Goal: Transaction & Acquisition: Purchase product/service

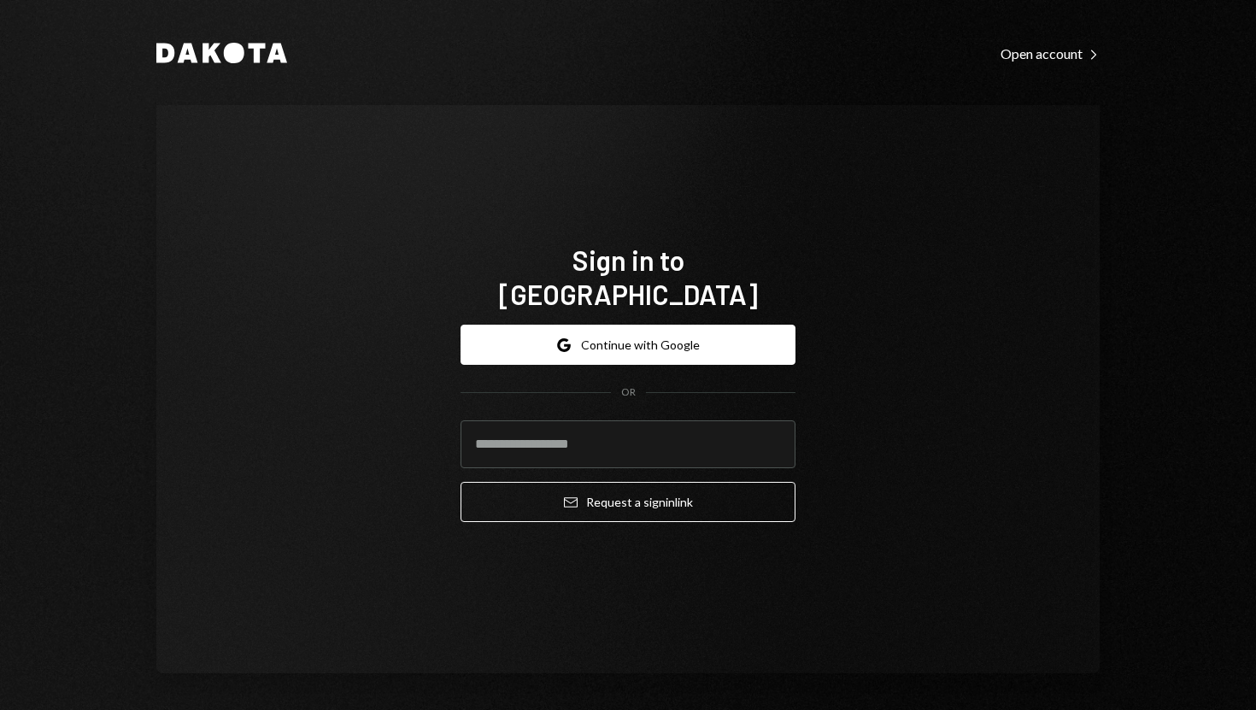
type input "**********"
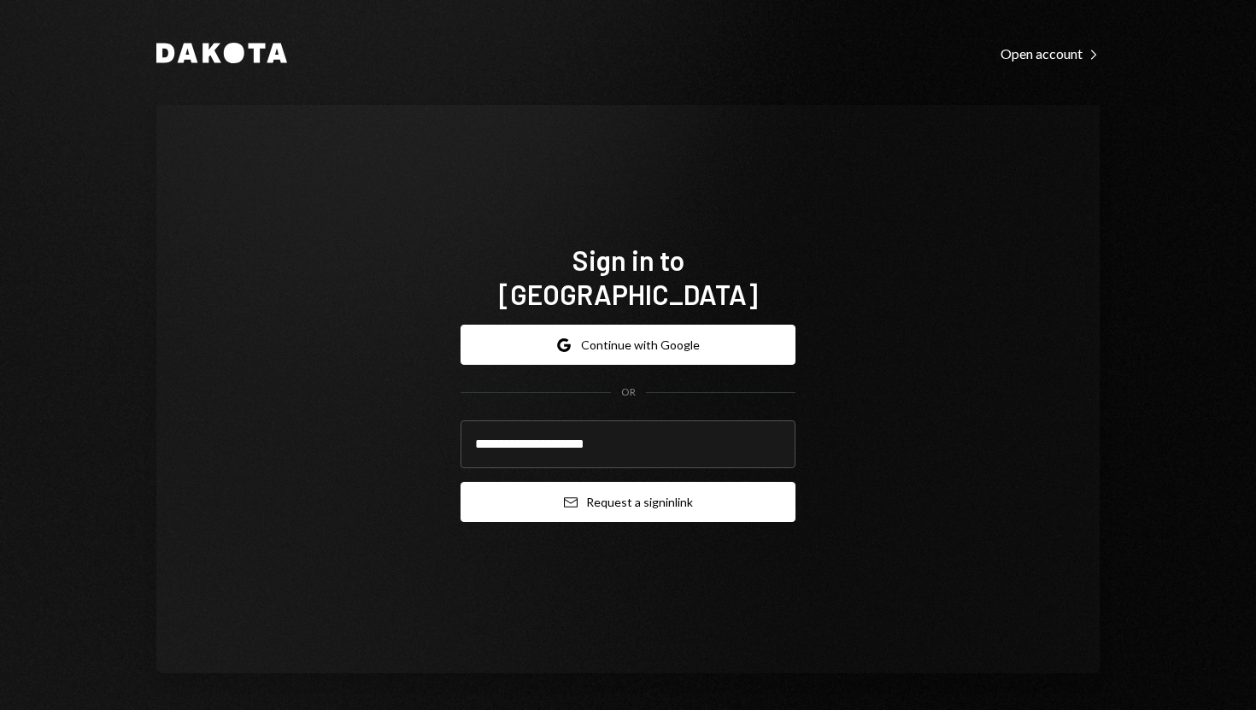
click at [602, 495] on button "Email Request a sign in link" at bounding box center [628, 502] width 335 height 40
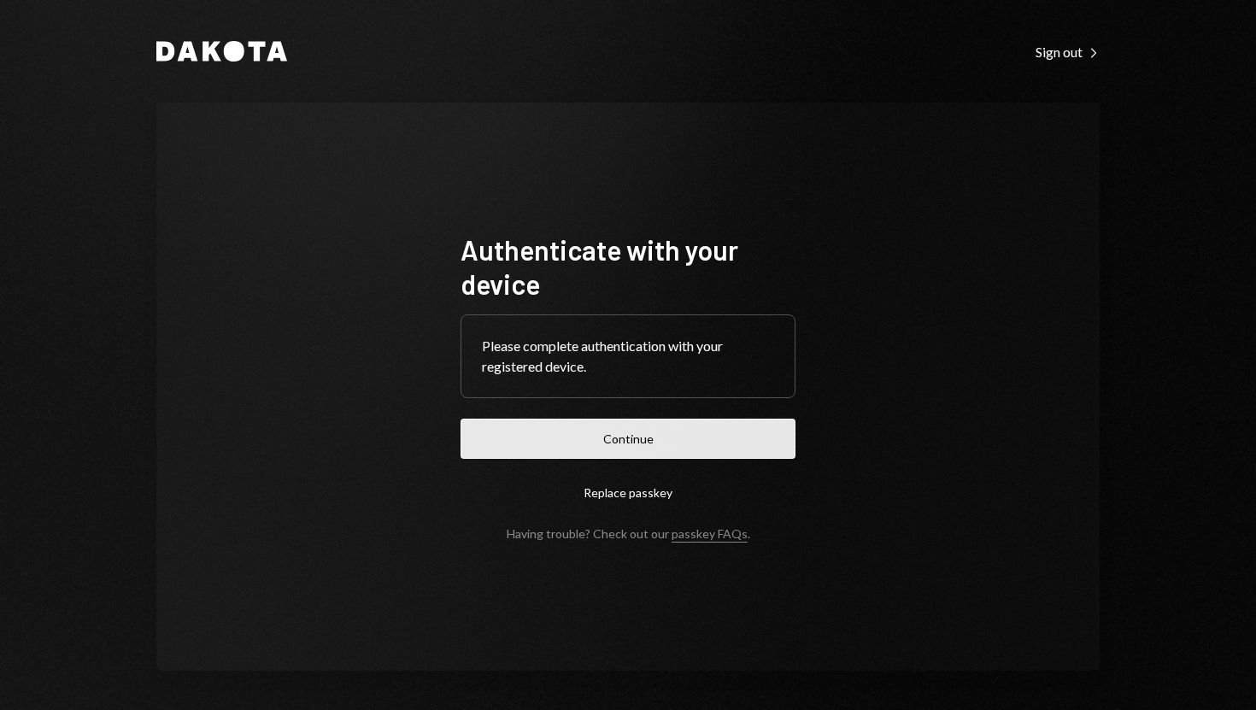
click at [541, 437] on button "Continue" at bounding box center [628, 439] width 335 height 40
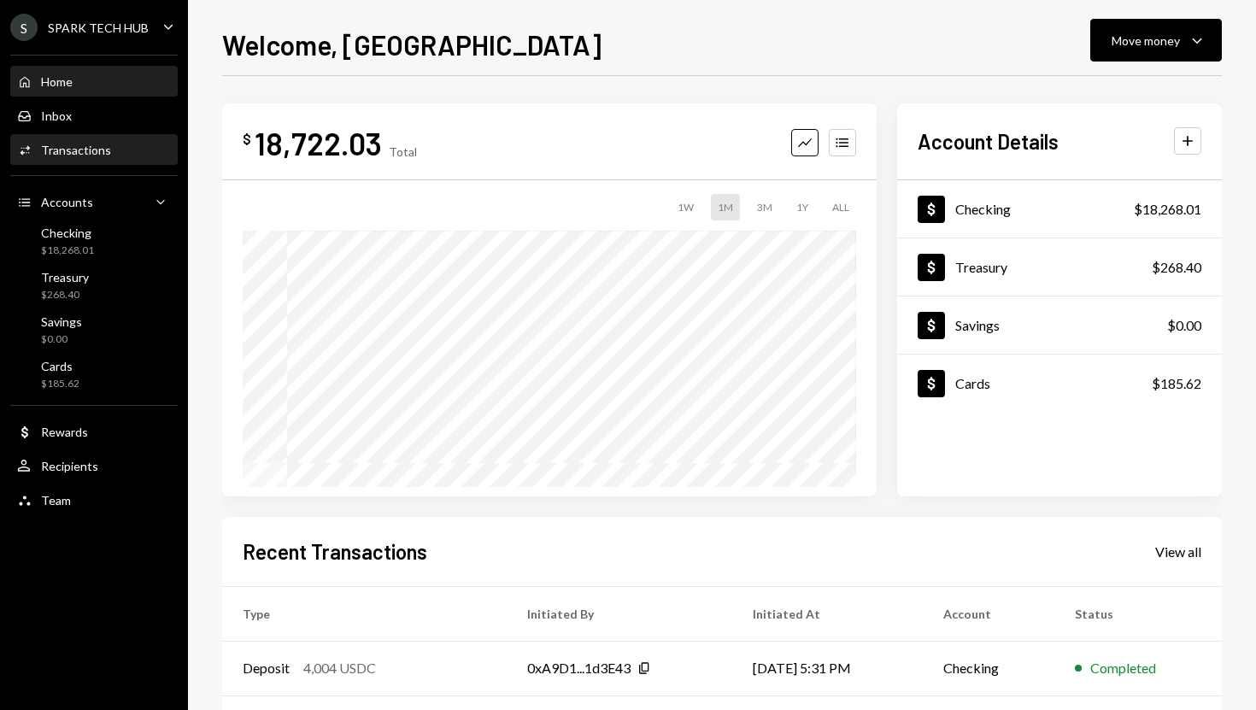
click at [126, 144] on div "Activities Transactions" at bounding box center [94, 150] width 154 height 15
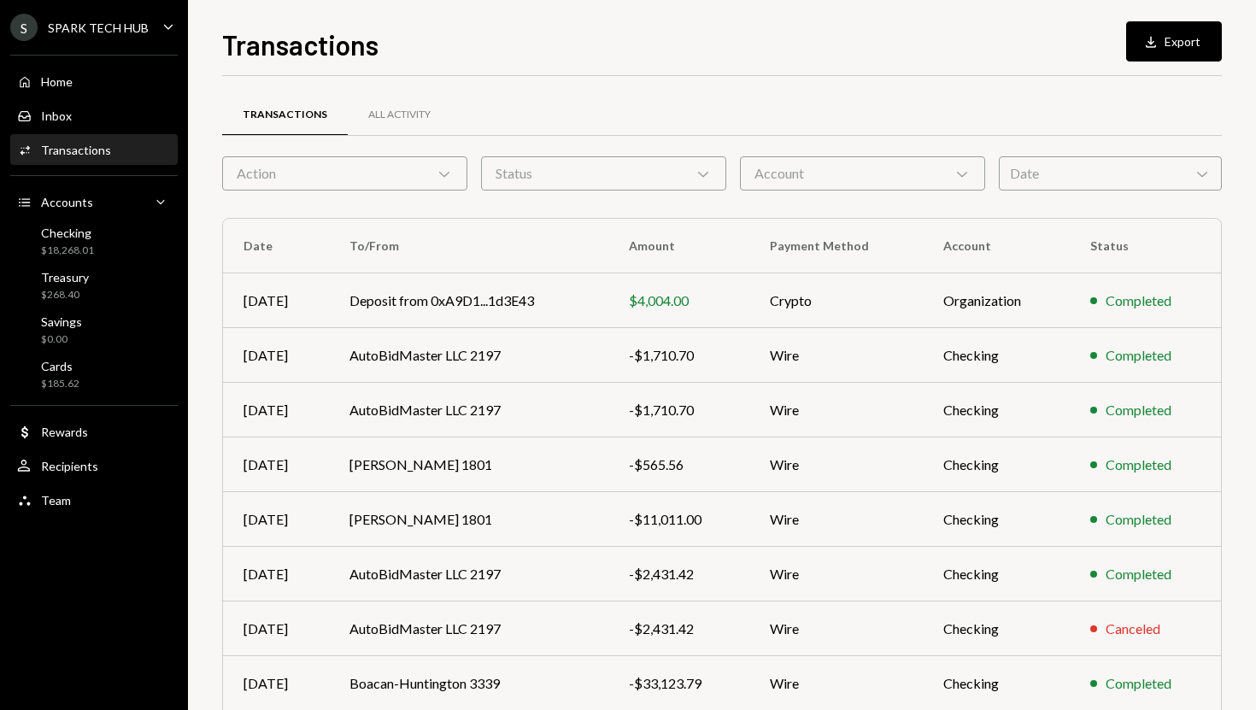
click at [282, 176] on div "Action Chevron Down" at bounding box center [344, 173] width 245 height 34
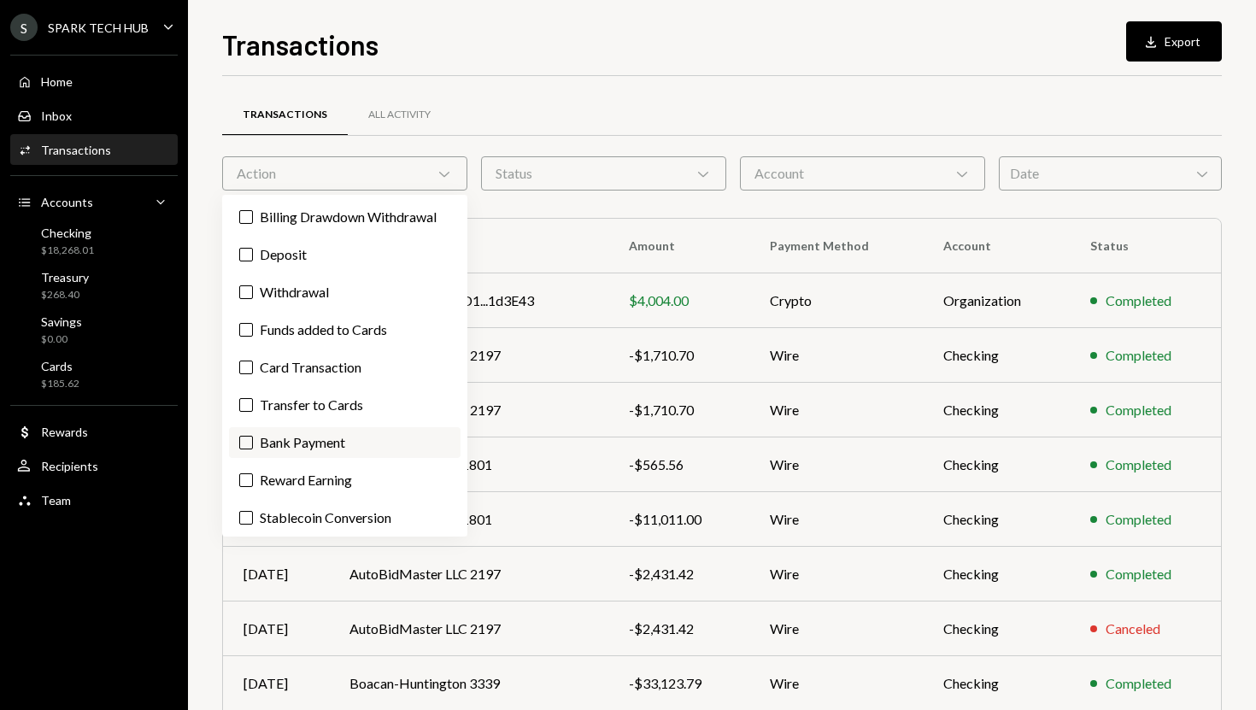
click at [296, 434] on label "Bank Payment" at bounding box center [345, 442] width 232 height 31
click at [253, 436] on button "Bank Payment" at bounding box center [246, 443] width 14 height 14
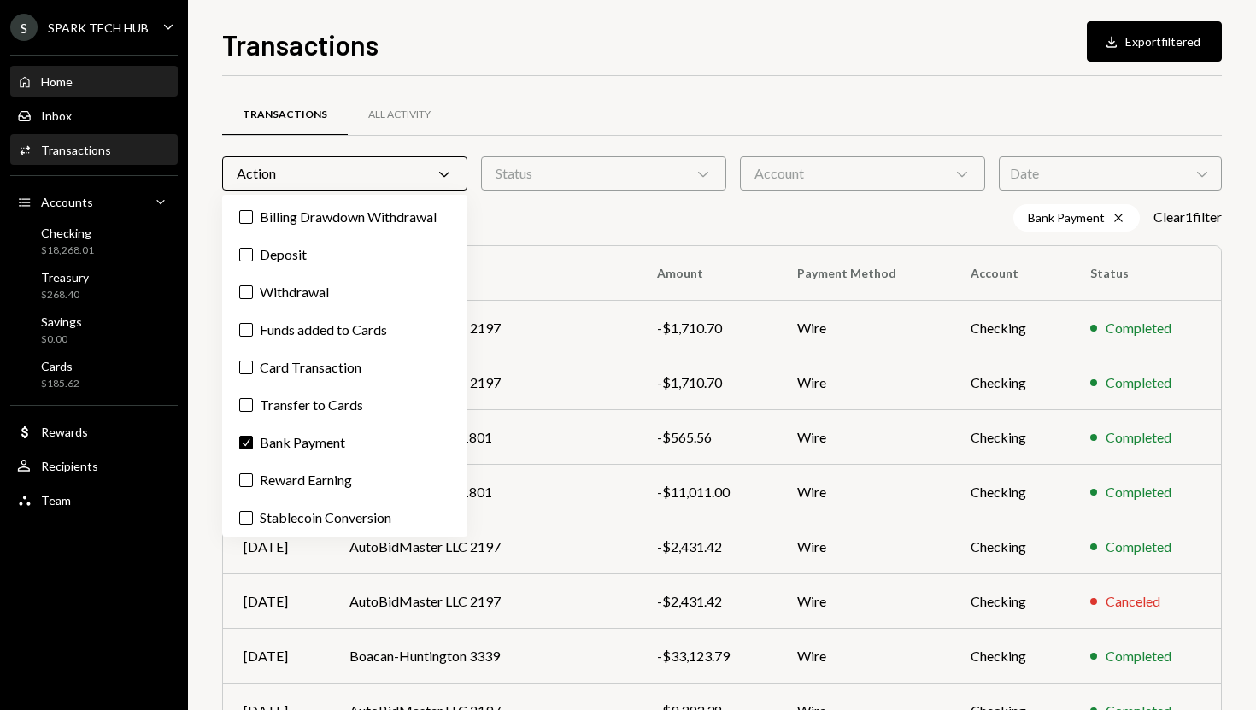
click at [117, 90] on div "Home Home" at bounding box center [94, 81] width 154 height 29
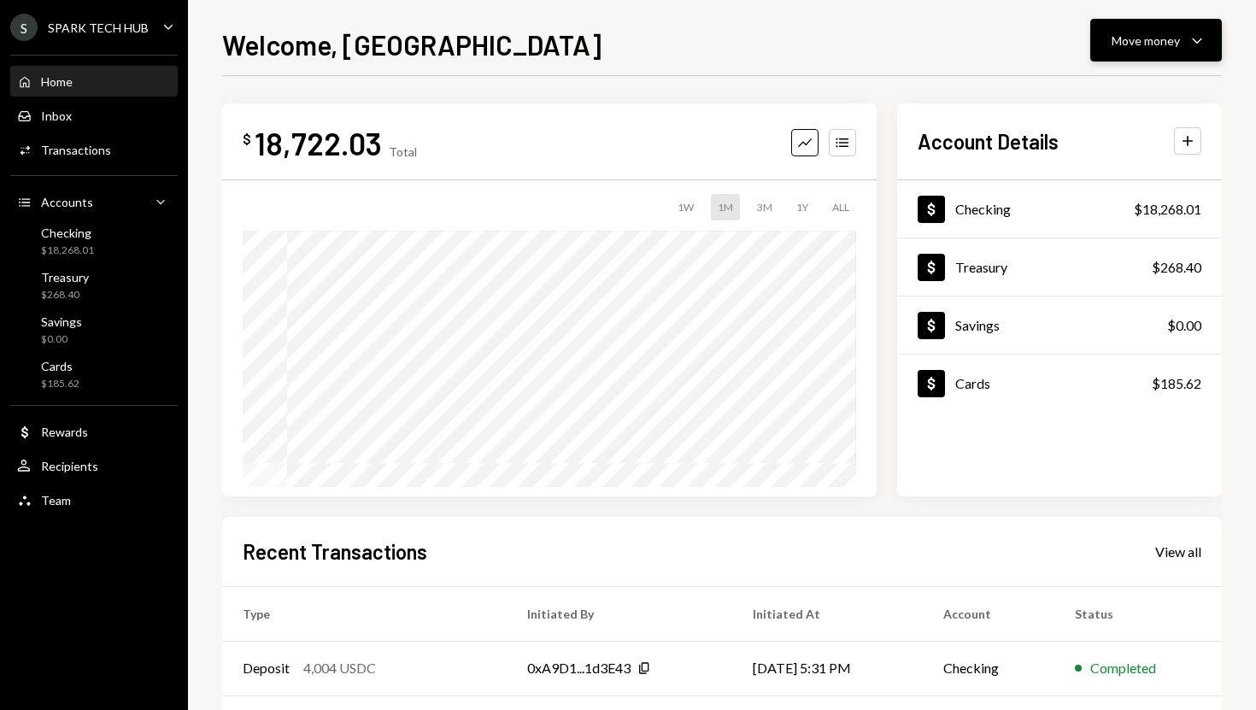
click at [1167, 46] on div "Move money" at bounding box center [1146, 41] width 68 height 18
click at [1132, 88] on div "Send" at bounding box center [1142, 92] width 125 height 18
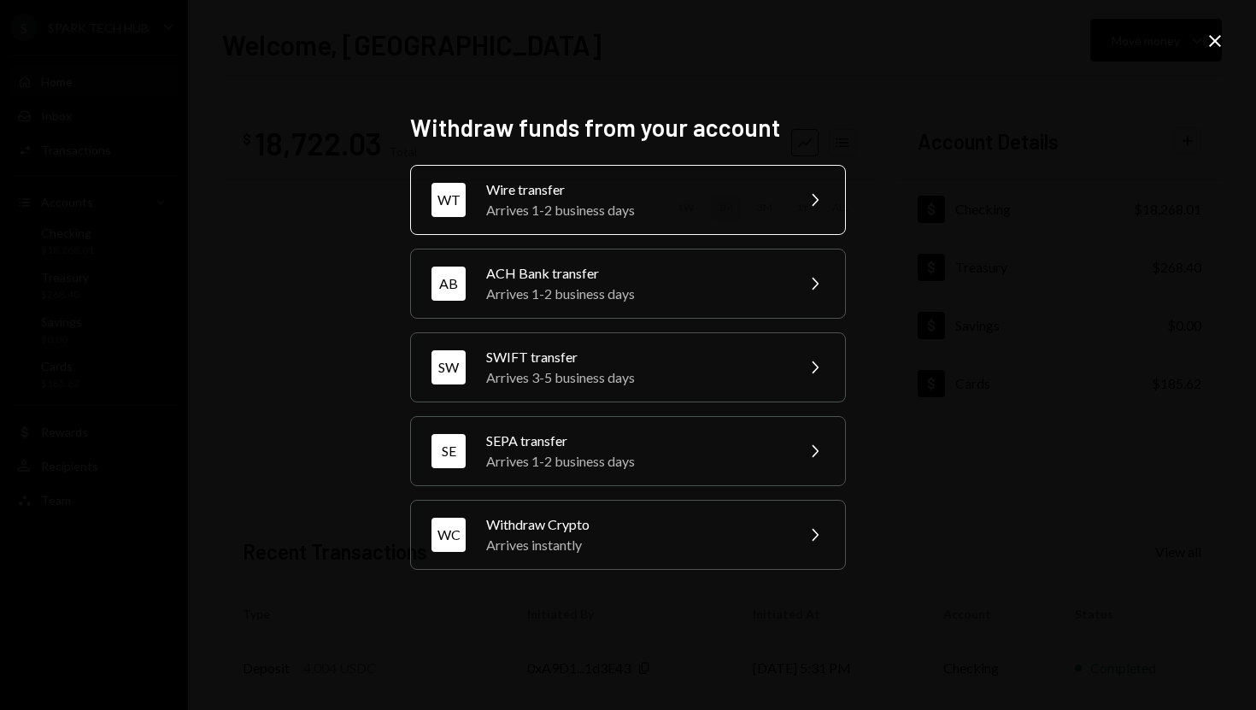
click at [739, 200] on div "Arrives 1-2 business days" at bounding box center [634, 210] width 297 height 21
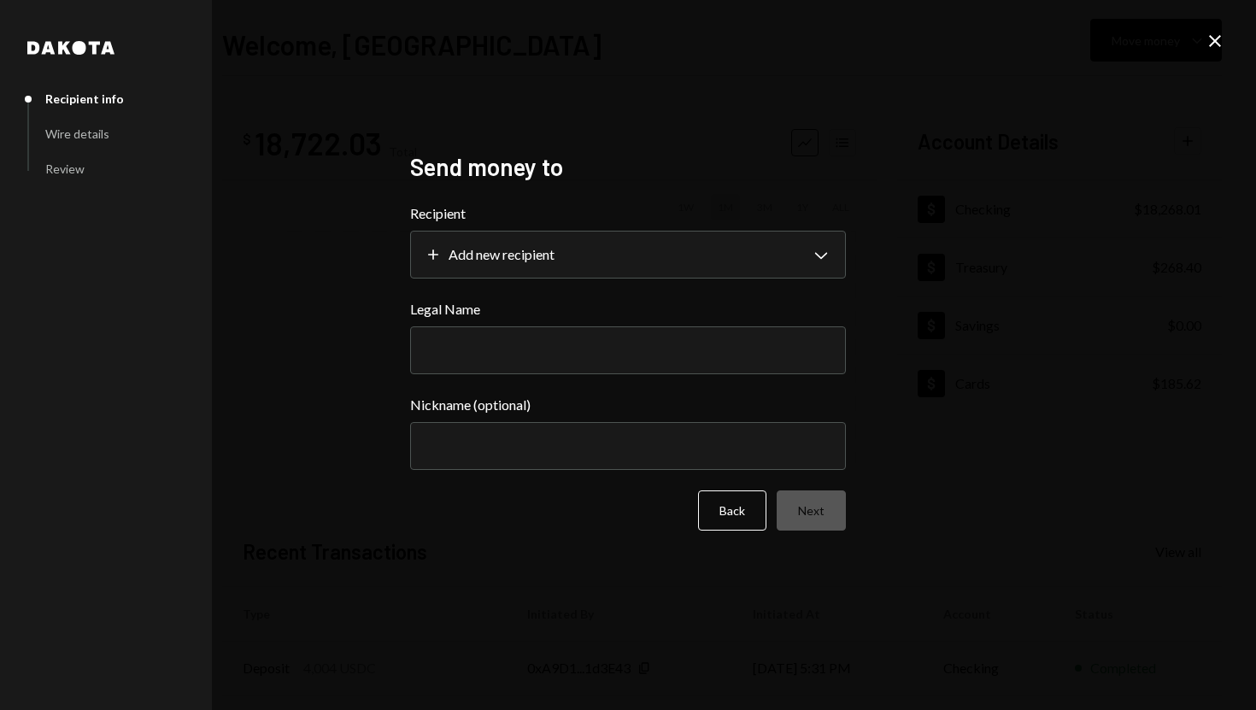
click at [739, 200] on div "**********" at bounding box center [628, 355] width 1256 height 710
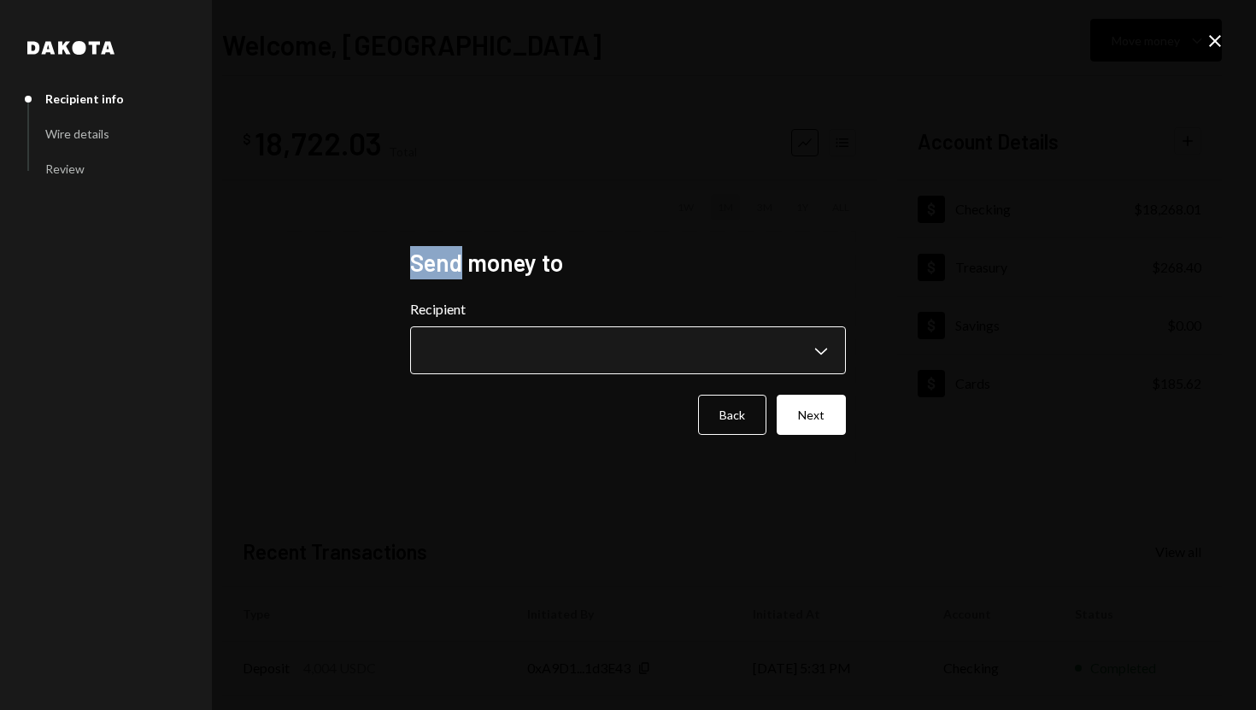
click at [828, 356] on body "**********" at bounding box center [628, 355] width 1256 height 710
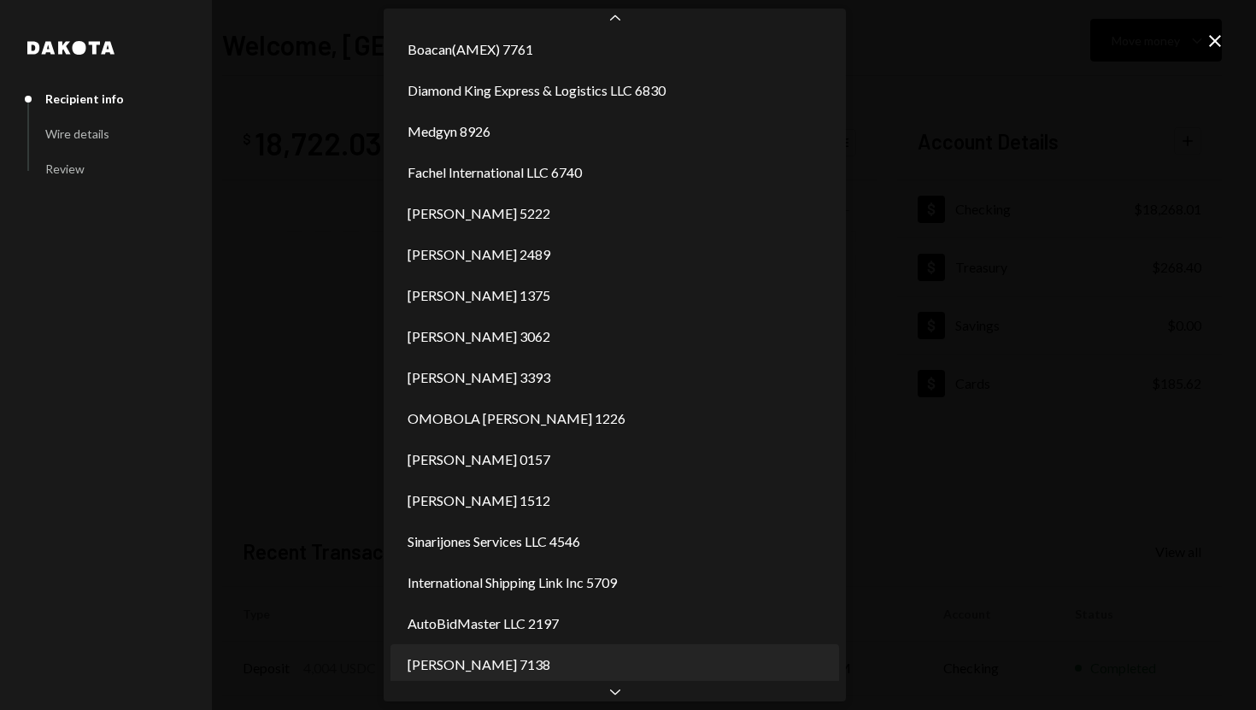
scroll to position [1237, 0]
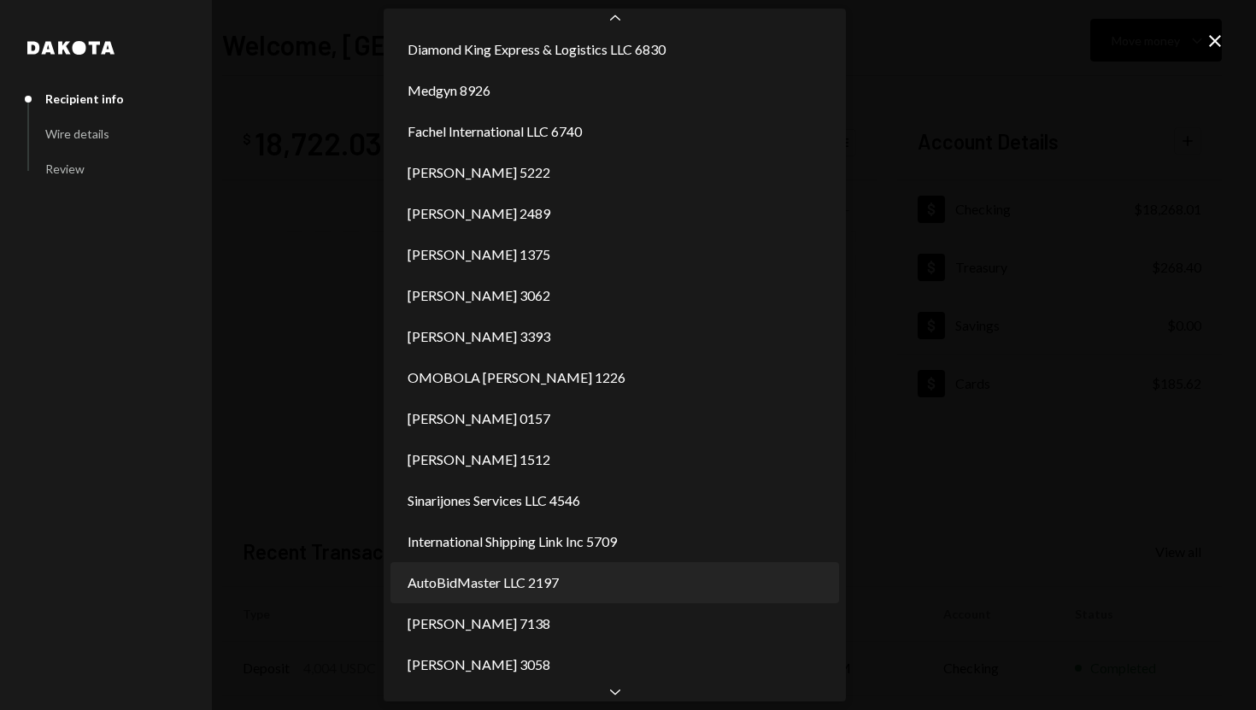
select select "**********"
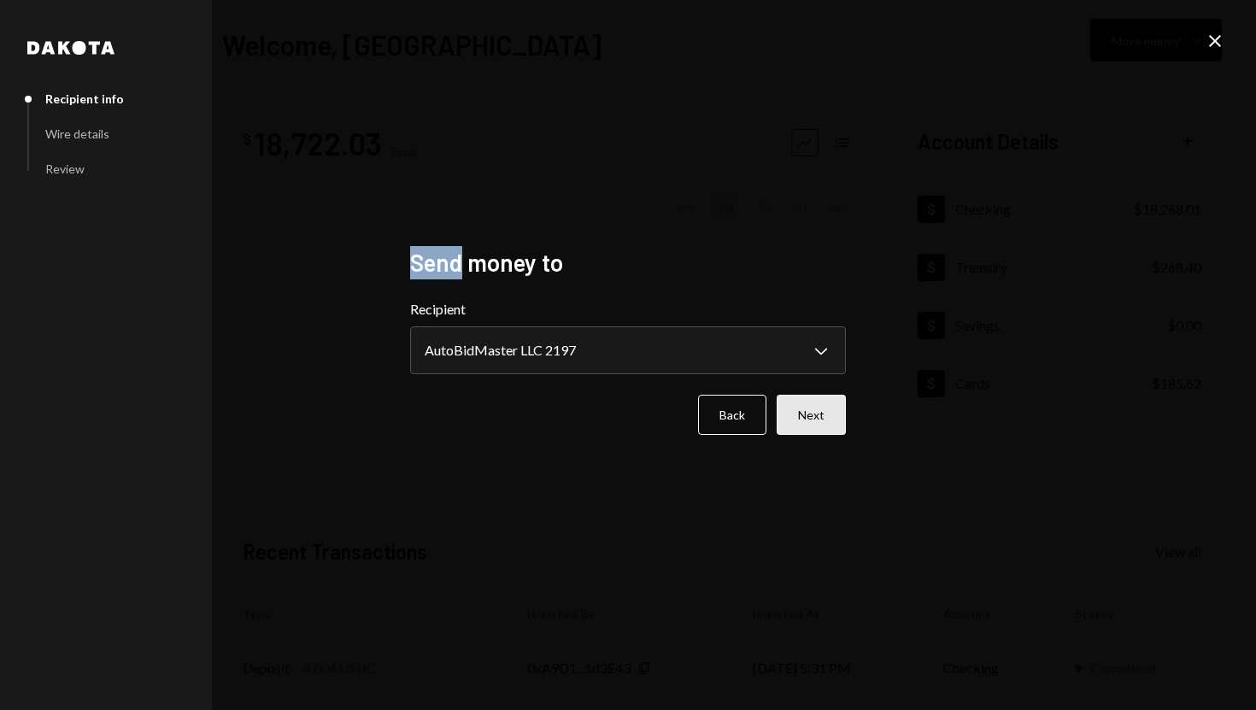
click at [824, 423] on button "Next" at bounding box center [811, 415] width 69 height 40
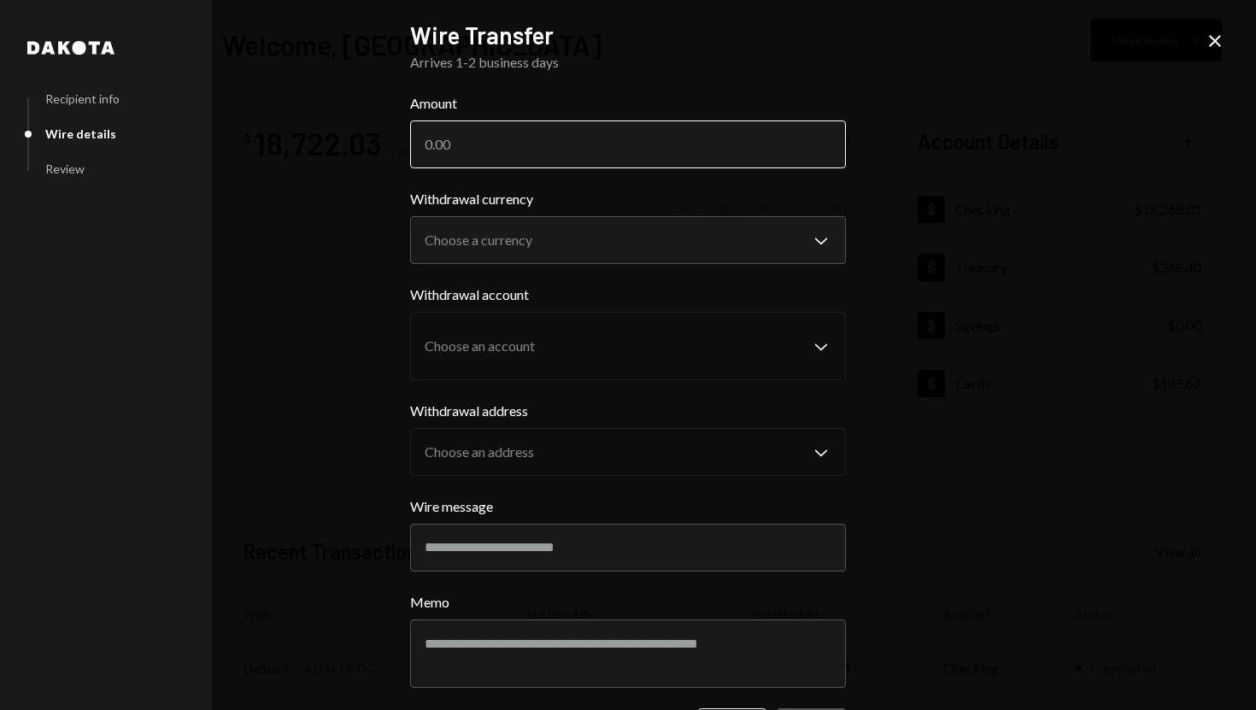
click at [696, 148] on input "Amount" at bounding box center [628, 144] width 436 height 48
type input "2"
click at [662, 143] on input "Amount" at bounding box center [628, 144] width 436 height 48
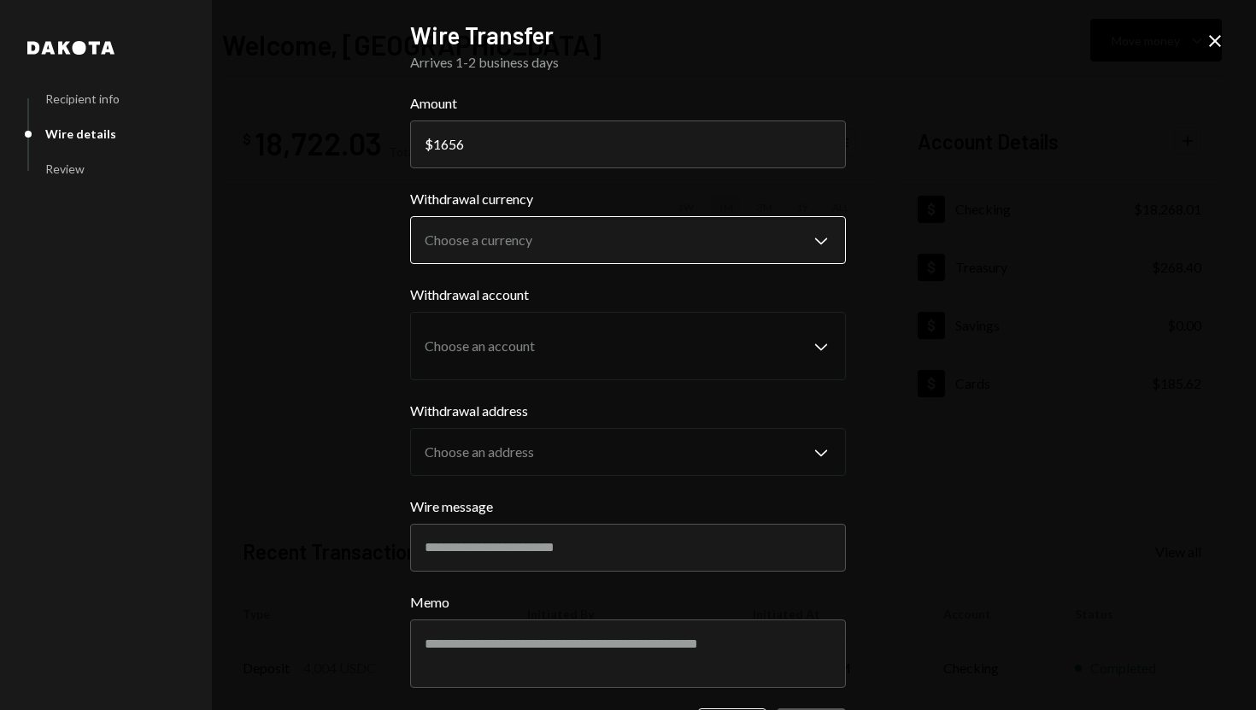
type input "1656"
click at [678, 237] on body "S SPARK TECH HUB Caret Down Home Home Inbox Inbox Activities Transactions Accou…" at bounding box center [628, 355] width 1256 height 710
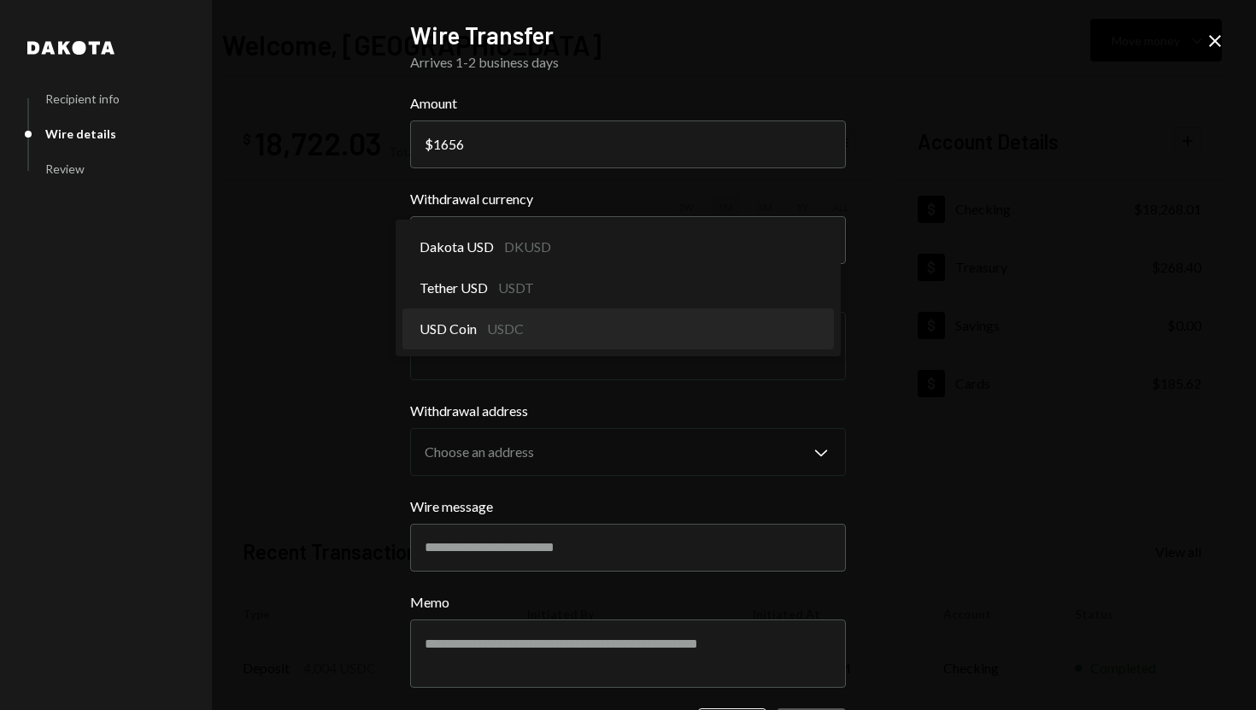
select select "****"
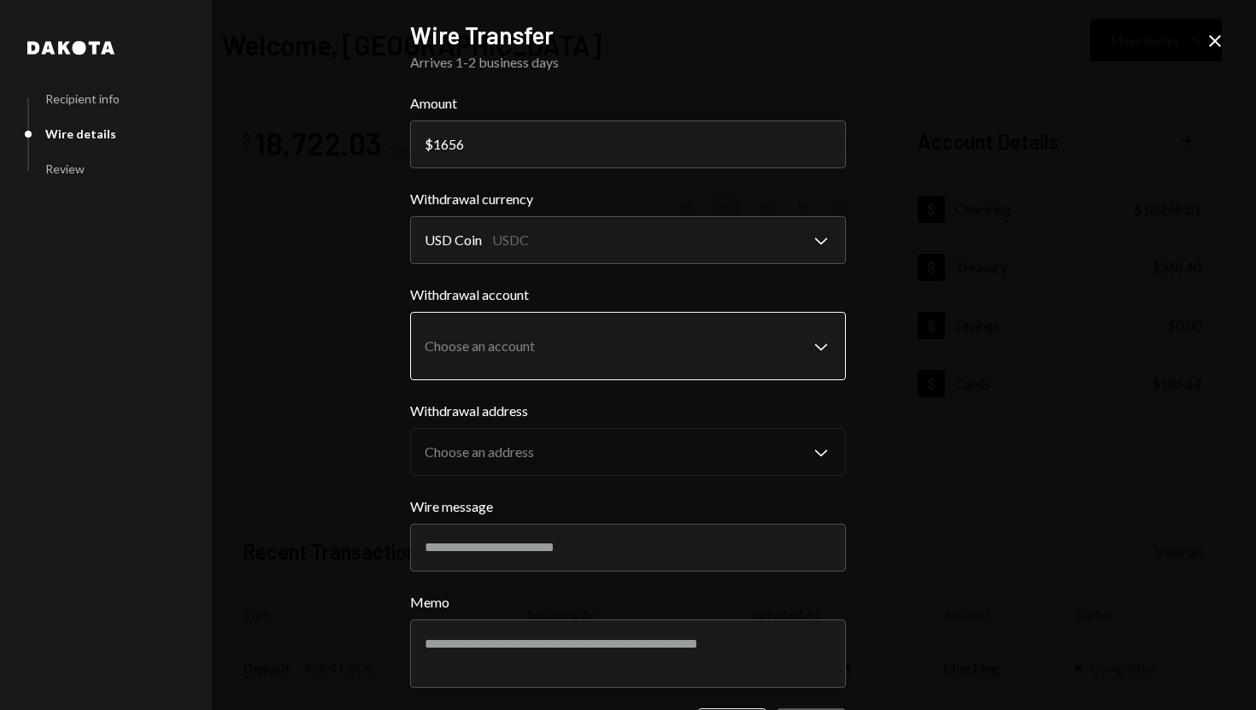
click at [631, 361] on body "S SPARK TECH HUB Caret Down Home Home Inbox Inbox Activities Transactions Accou…" at bounding box center [628, 355] width 1256 height 710
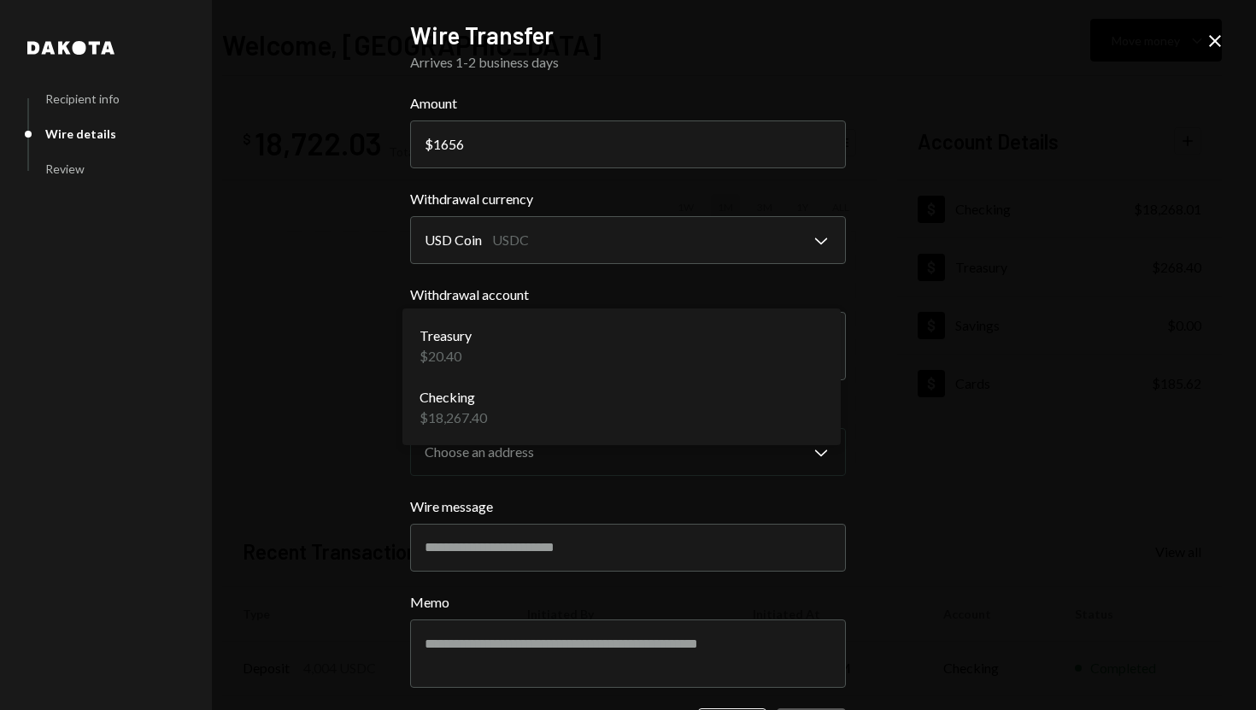
click at [616, 438] on div "Treasury $20.40 Checking $18,267.40" at bounding box center [621, 376] width 438 height 137
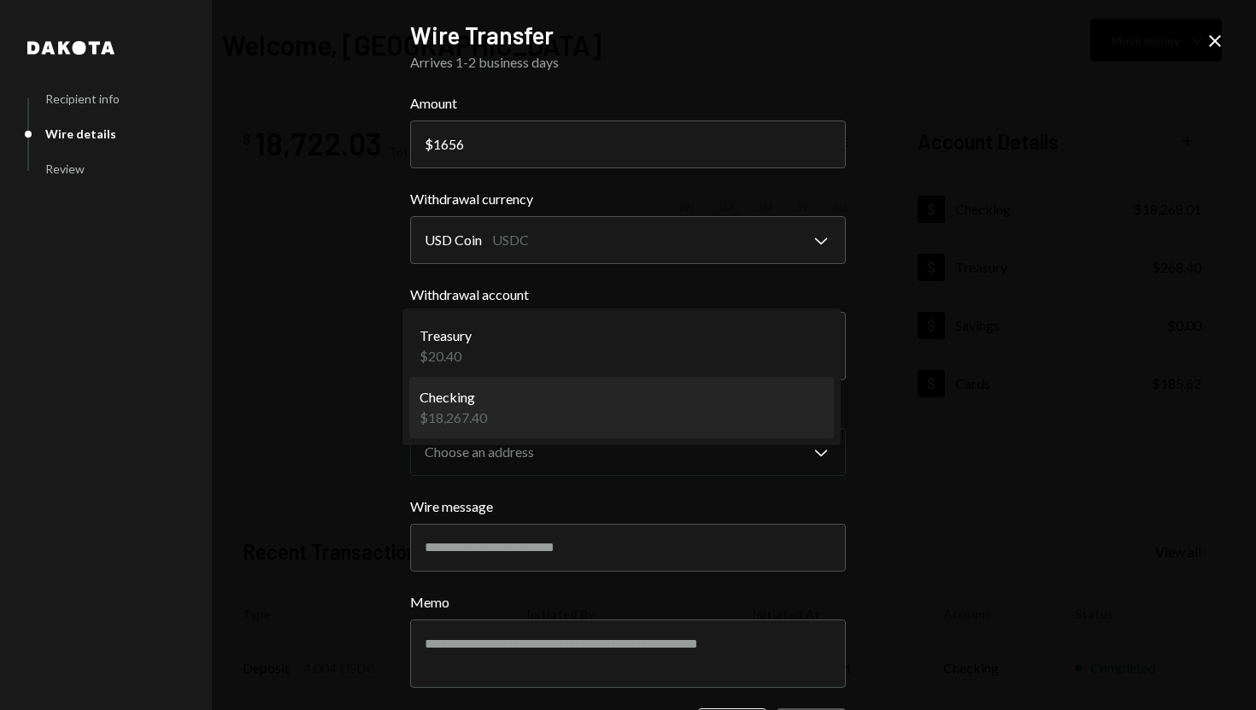
select select "**********"
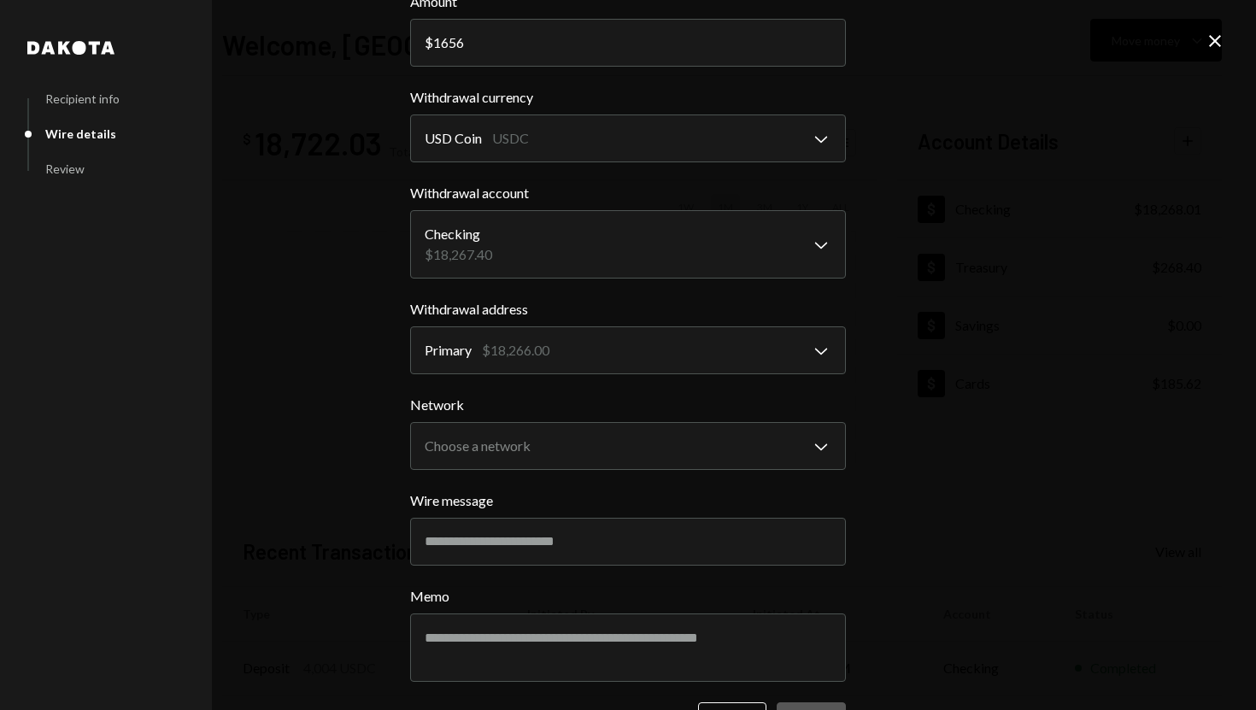
scroll to position [103, 0]
click at [606, 451] on body "S SPARK TECH HUB Caret Down Home Home Inbox Inbox Activities Transactions Accou…" at bounding box center [628, 355] width 1256 height 710
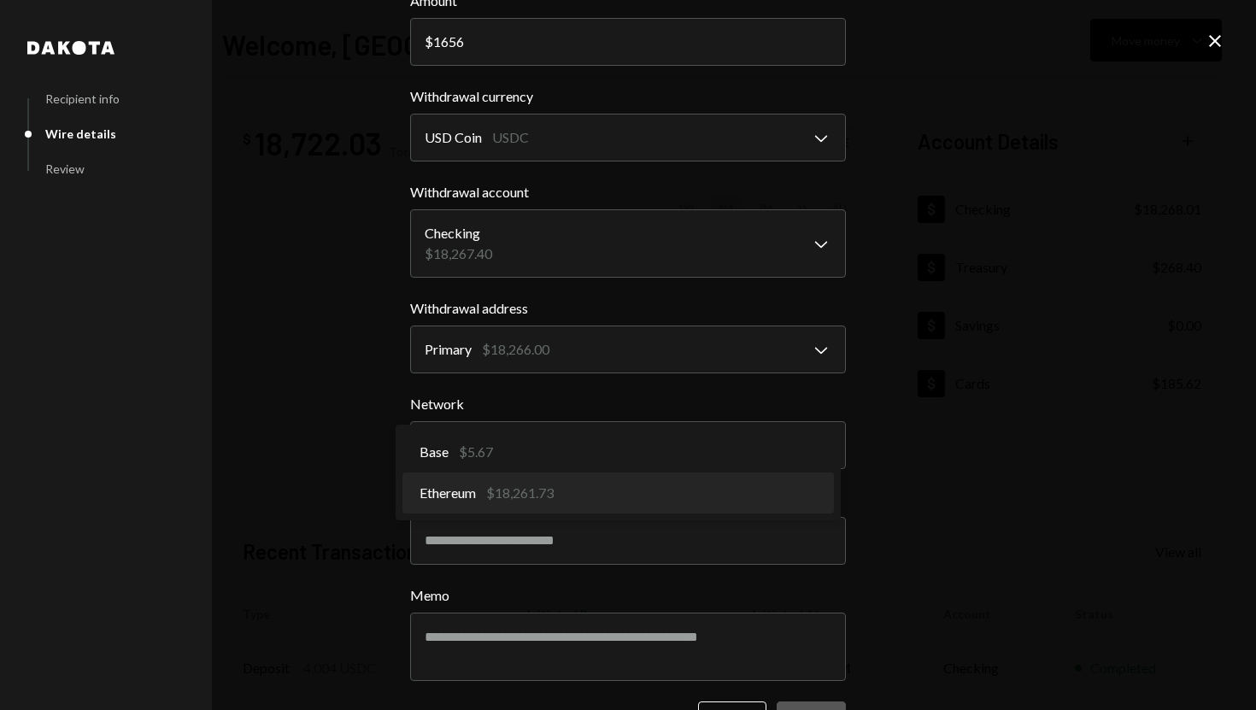
select select "**********"
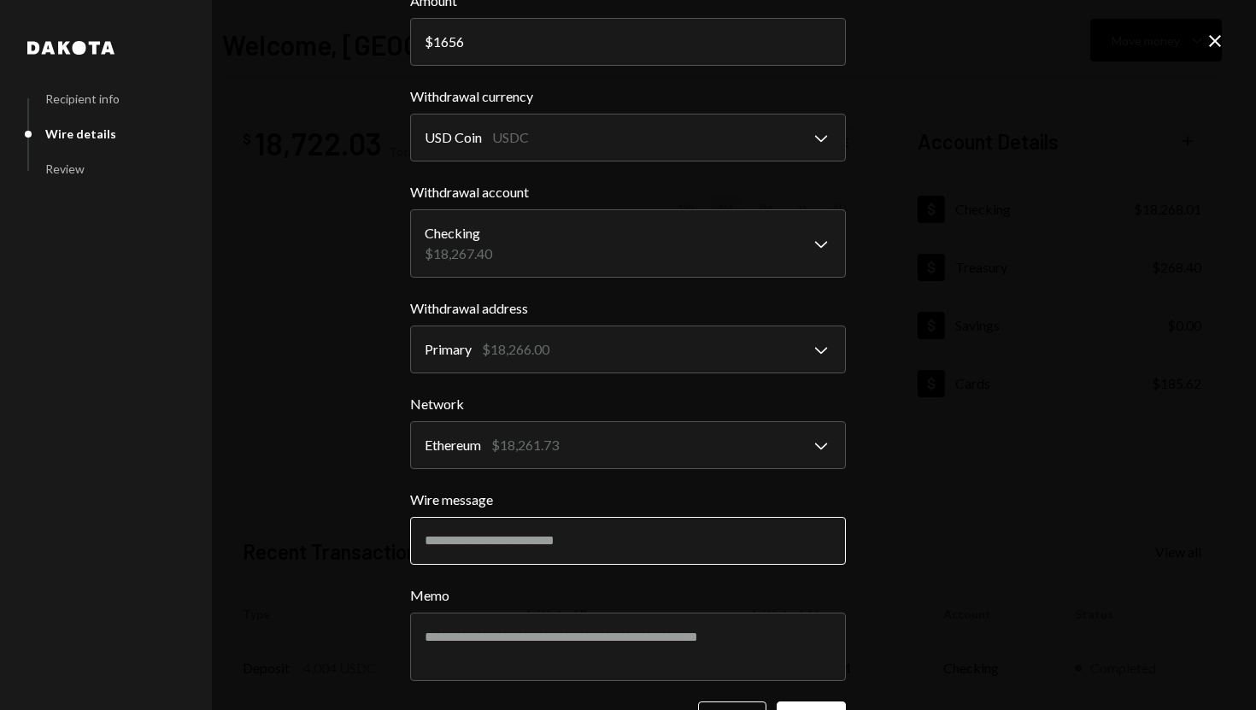
click at [570, 535] on input "Wire message" at bounding box center [628, 541] width 436 height 48
paste input "**********"
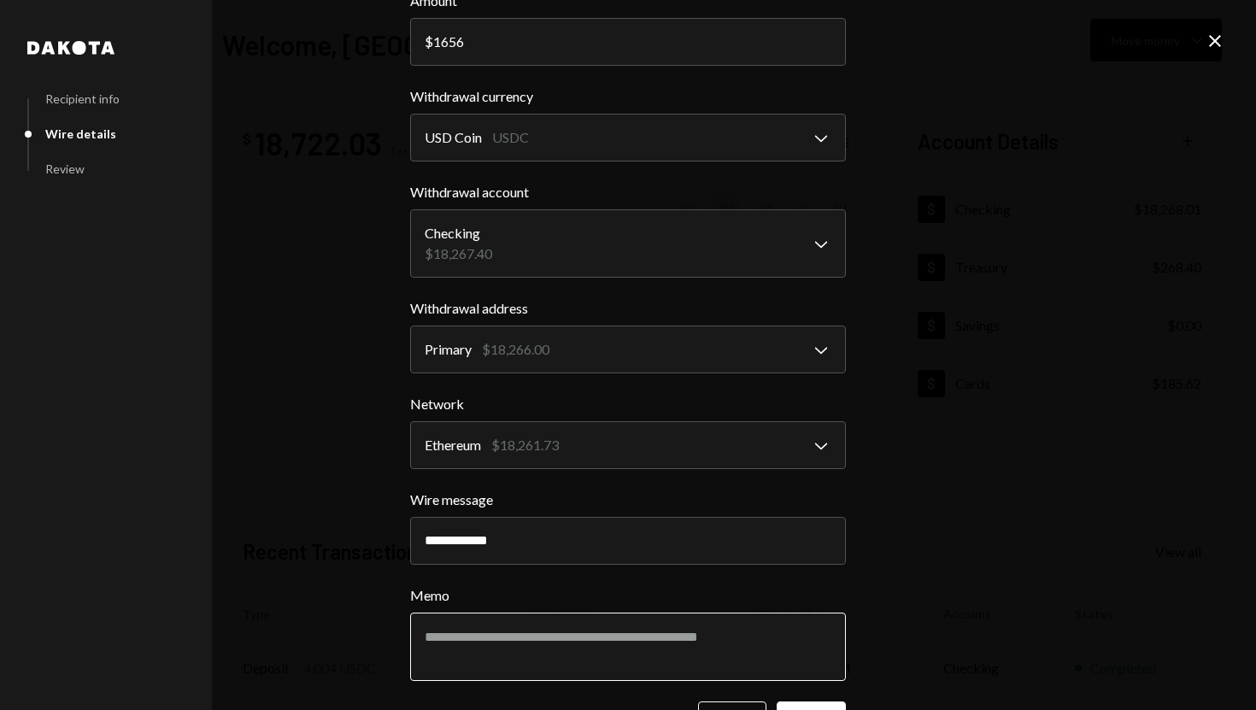
type input "**********"
click at [555, 651] on textarea "Memo" at bounding box center [628, 647] width 436 height 68
paste textarea "**********"
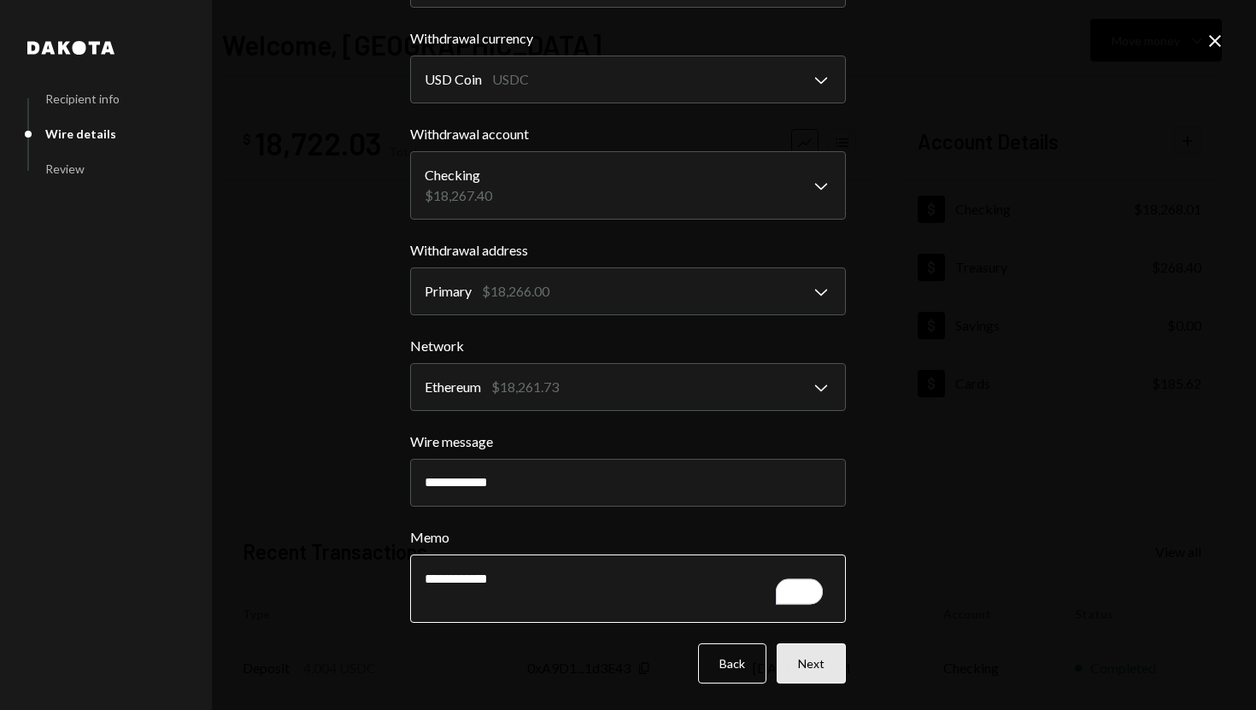
type textarea "**********"
click at [807, 659] on button "Next" at bounding box center [811, 663] width 69 height 40
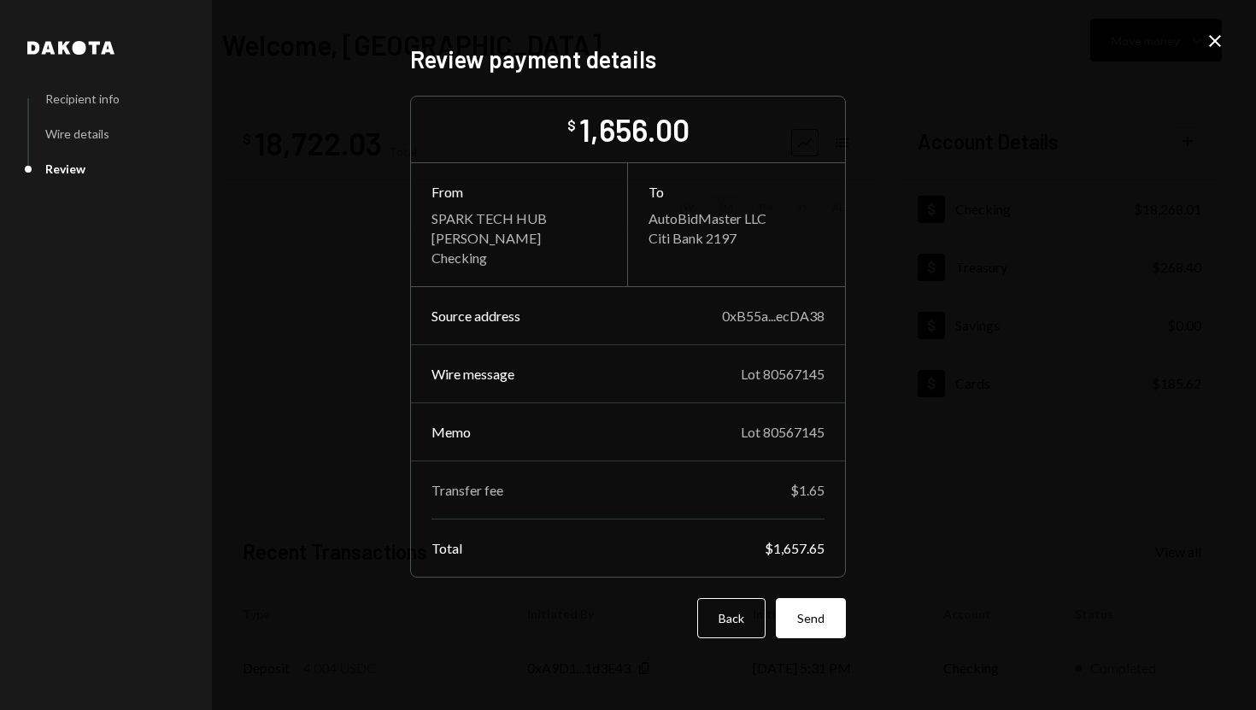
scroll to position [0, 0]
click at [819, 621] on button "Send" at bounding box center [811, 618] width 70 height 40
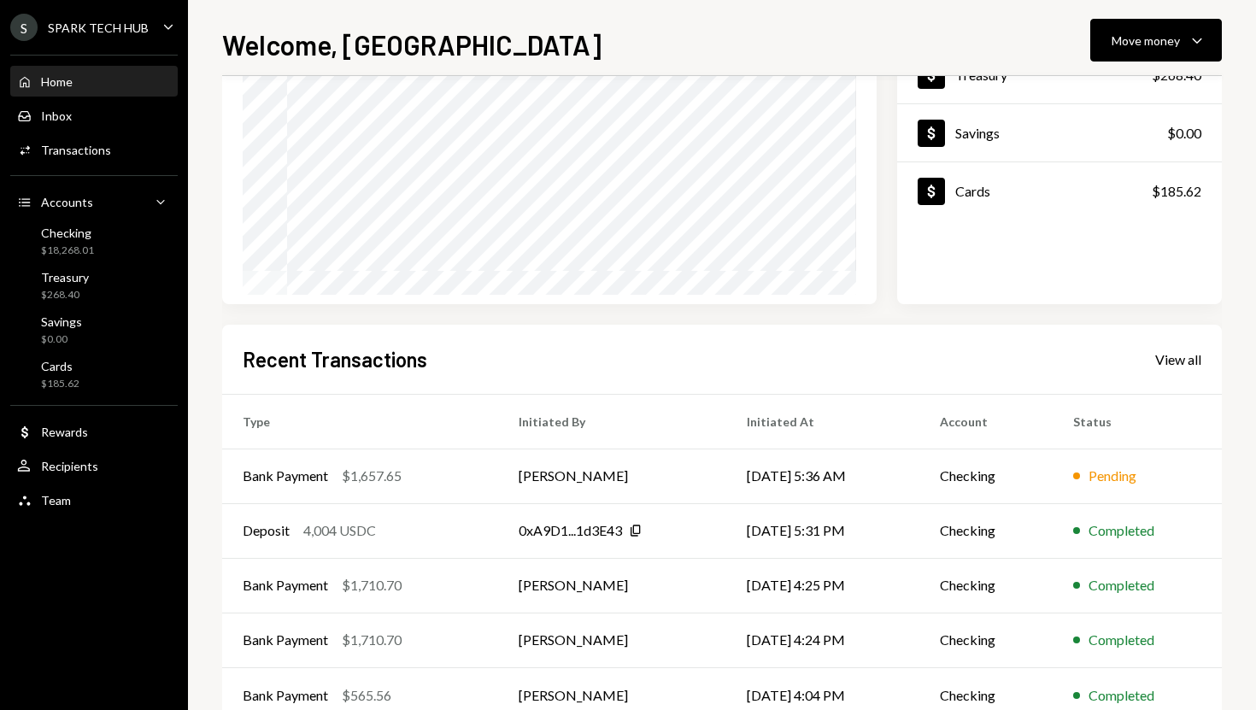
scroll to position [238, 0]
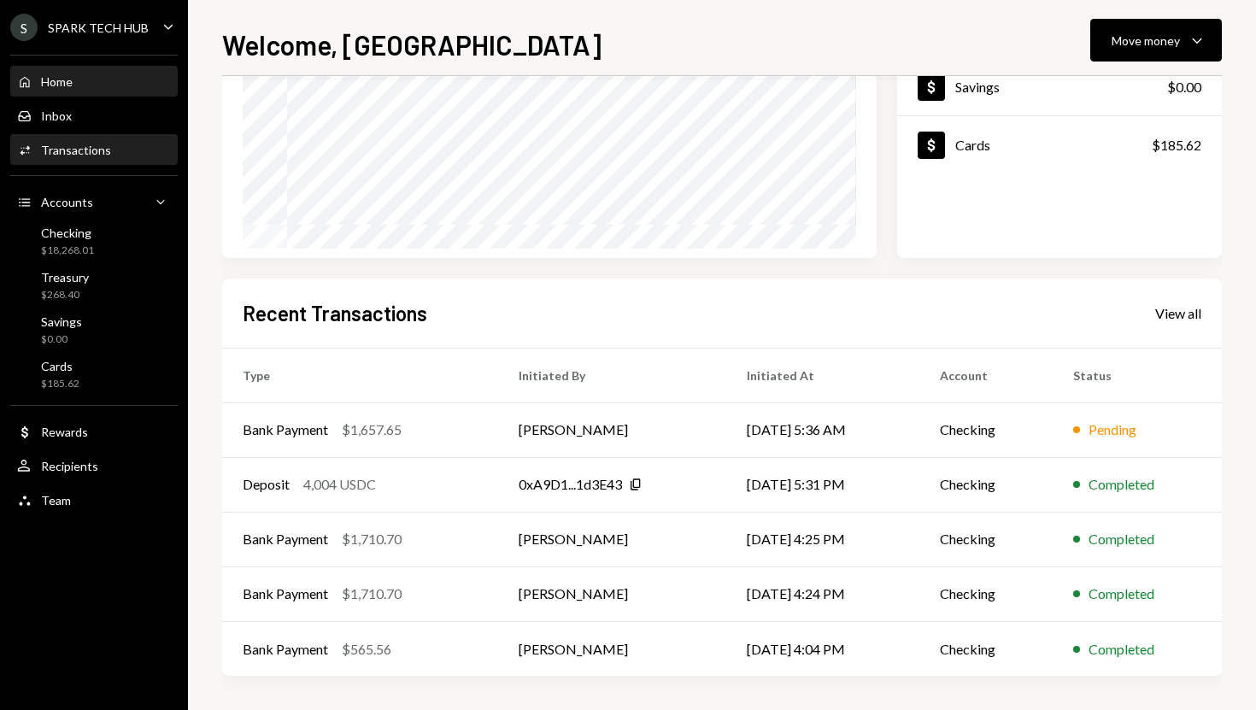
click at [108, 143] on div "Activities Transactions" at bounding box center [94, 150] width 154 height 15
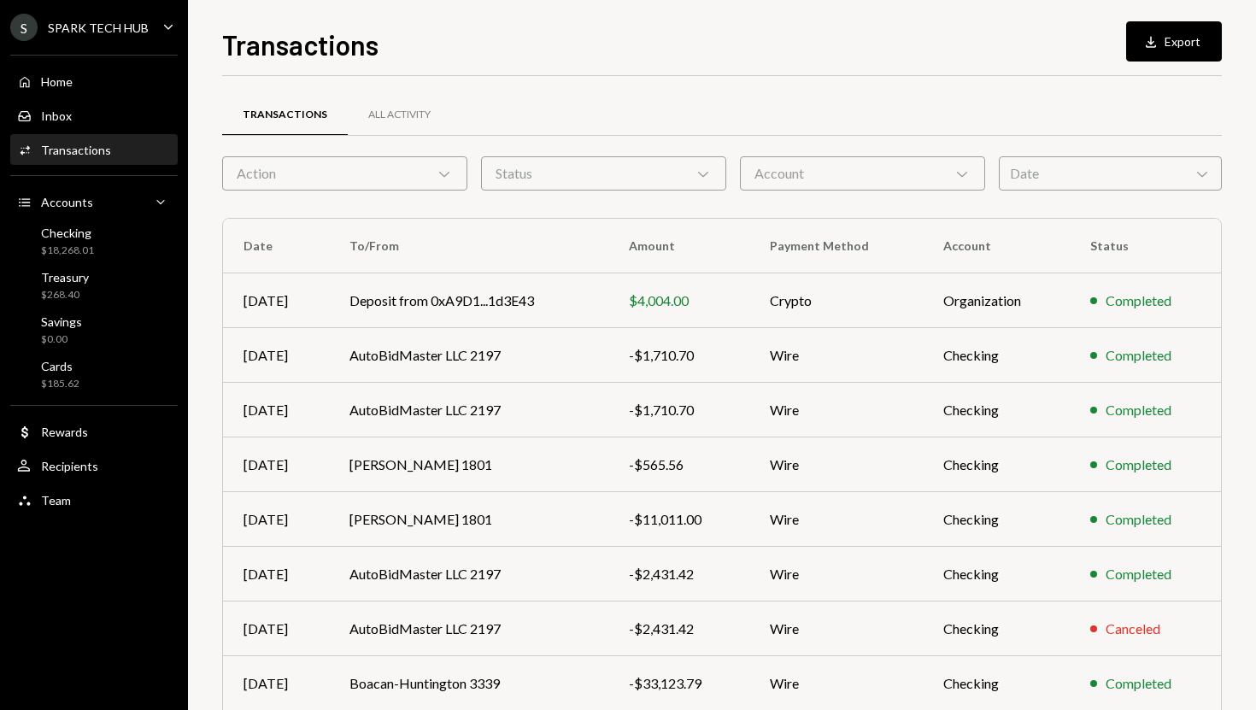
click at [323, 185] on div "Action Chevron Down" at bounding box center [344, 173] width 245 height 34
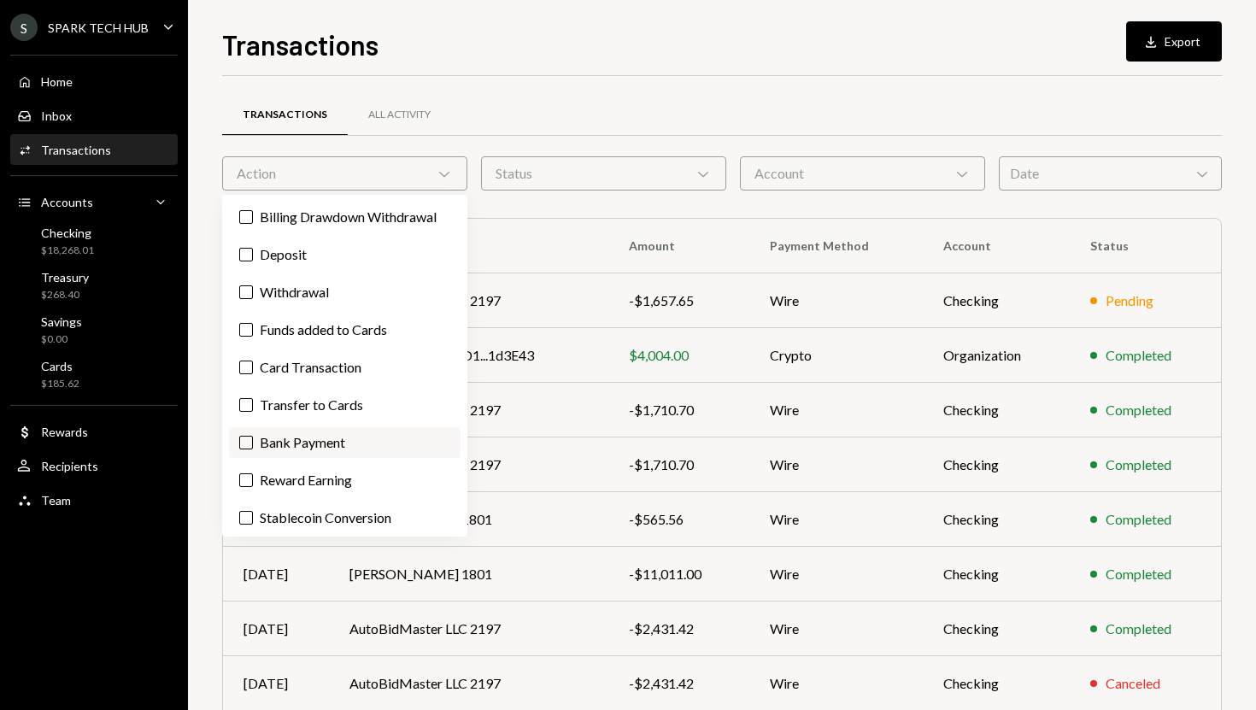
click at [312, 447] on label "Bank Payment" at bounding box center [345, 442] width 232 height 31
click at [253, 447] on button "Bank Payment" at bounding box center [246, 443] width 14 height 14
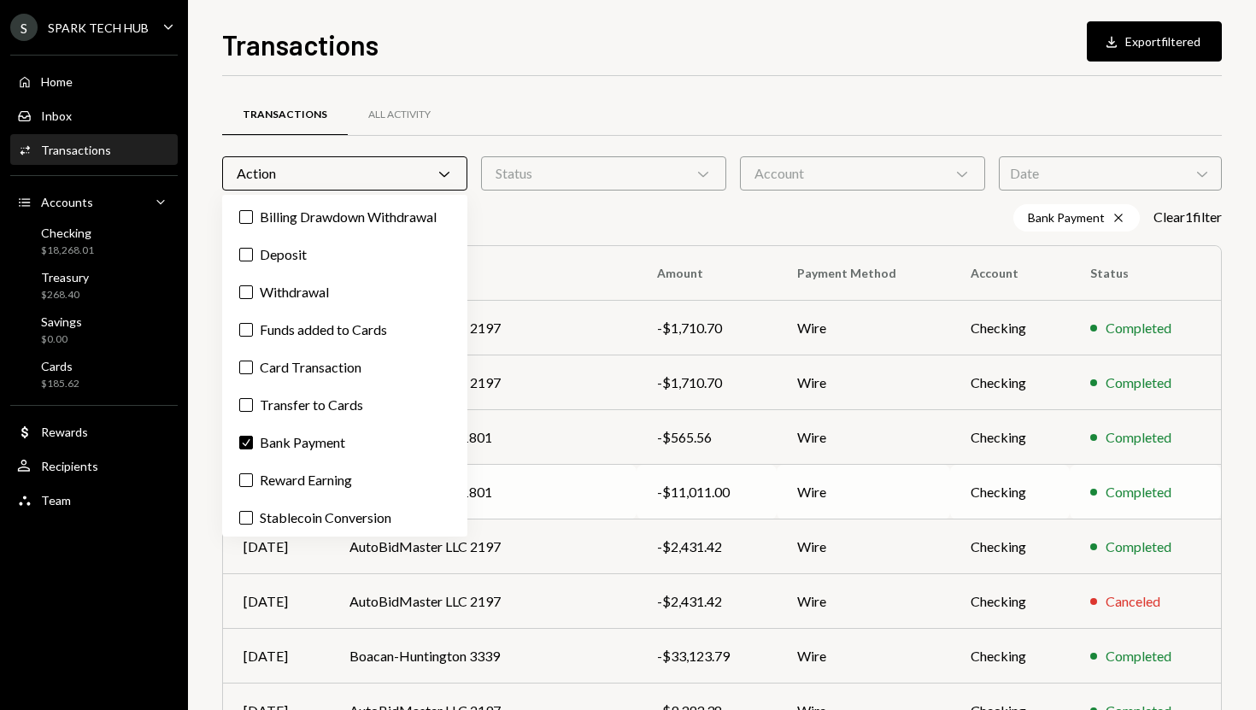
scroll to position [209, 0]
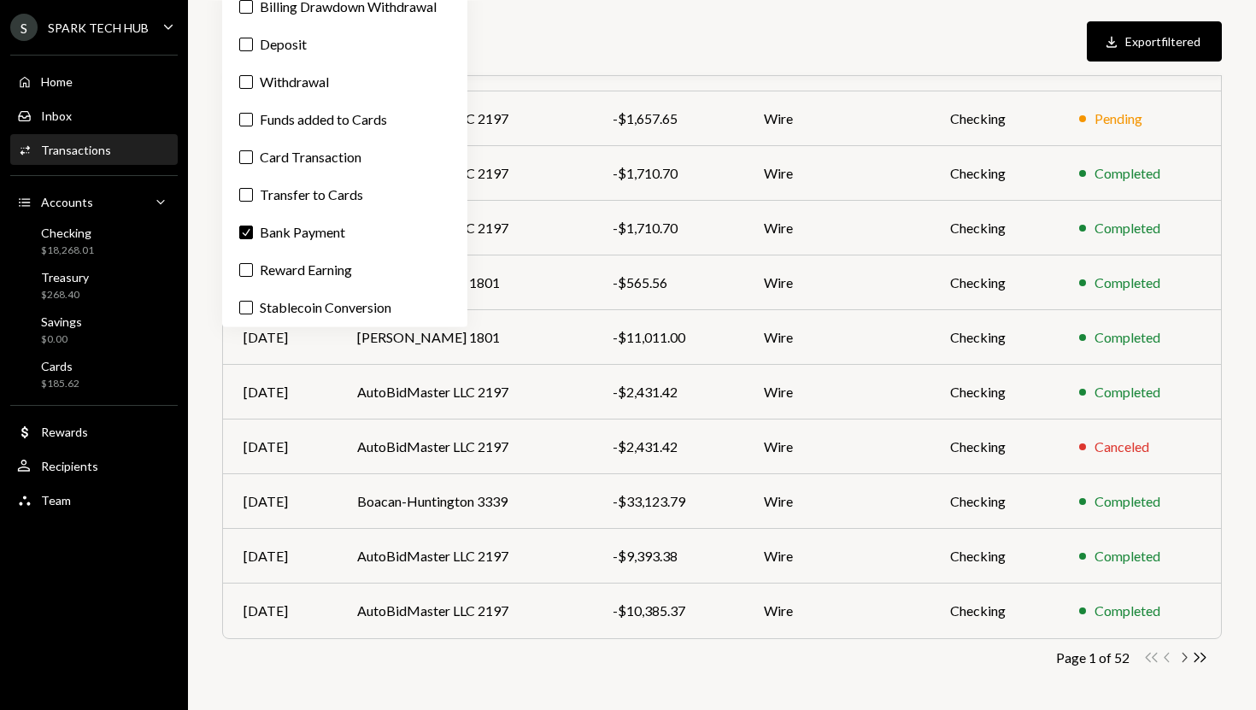
click at [1186, 660] on icon "Chevron Right" at bounding box center [1184, 657] width 16 height 16
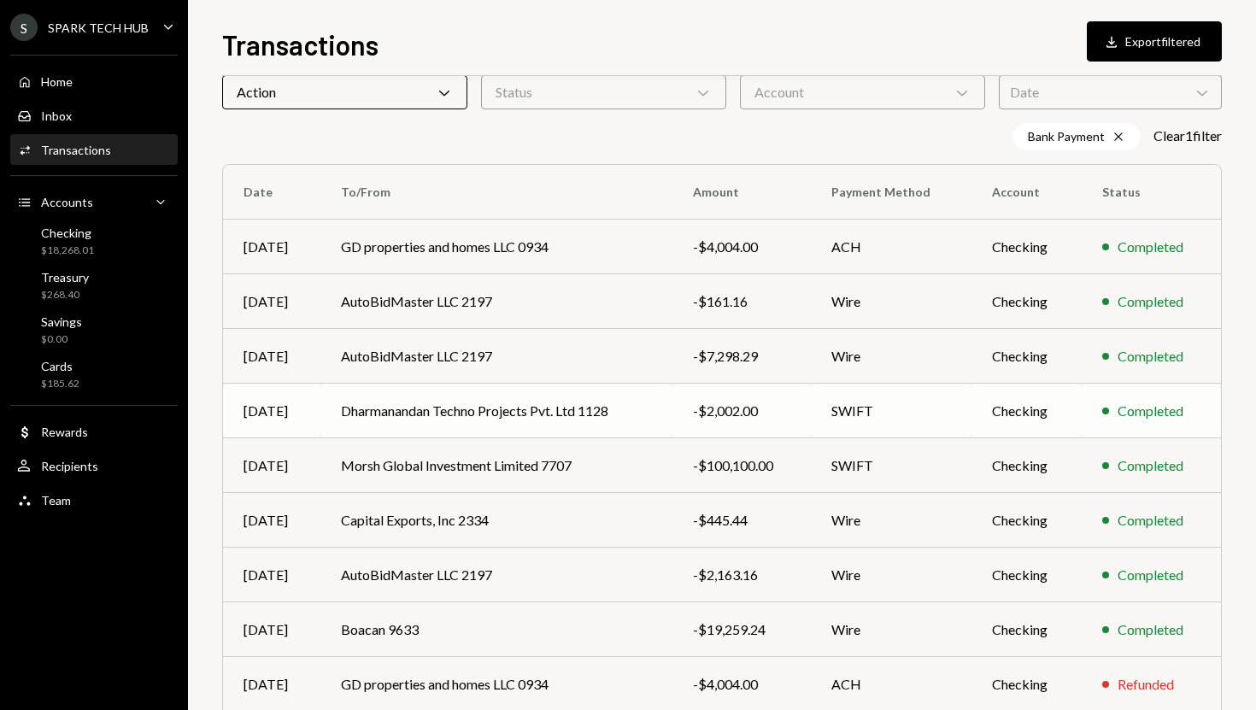
scroll to position [93, 0]
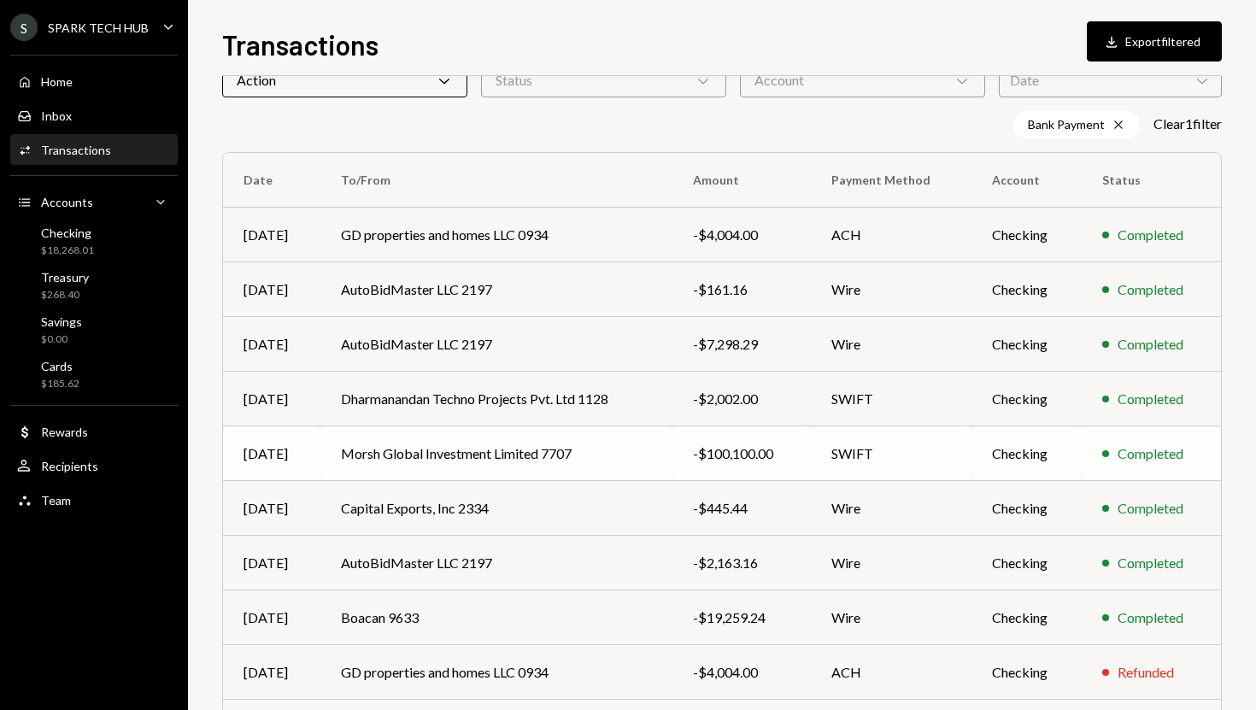
click at [1036, 452] on td "Checking" at bounding box center [1026, 453] width 110 height 55
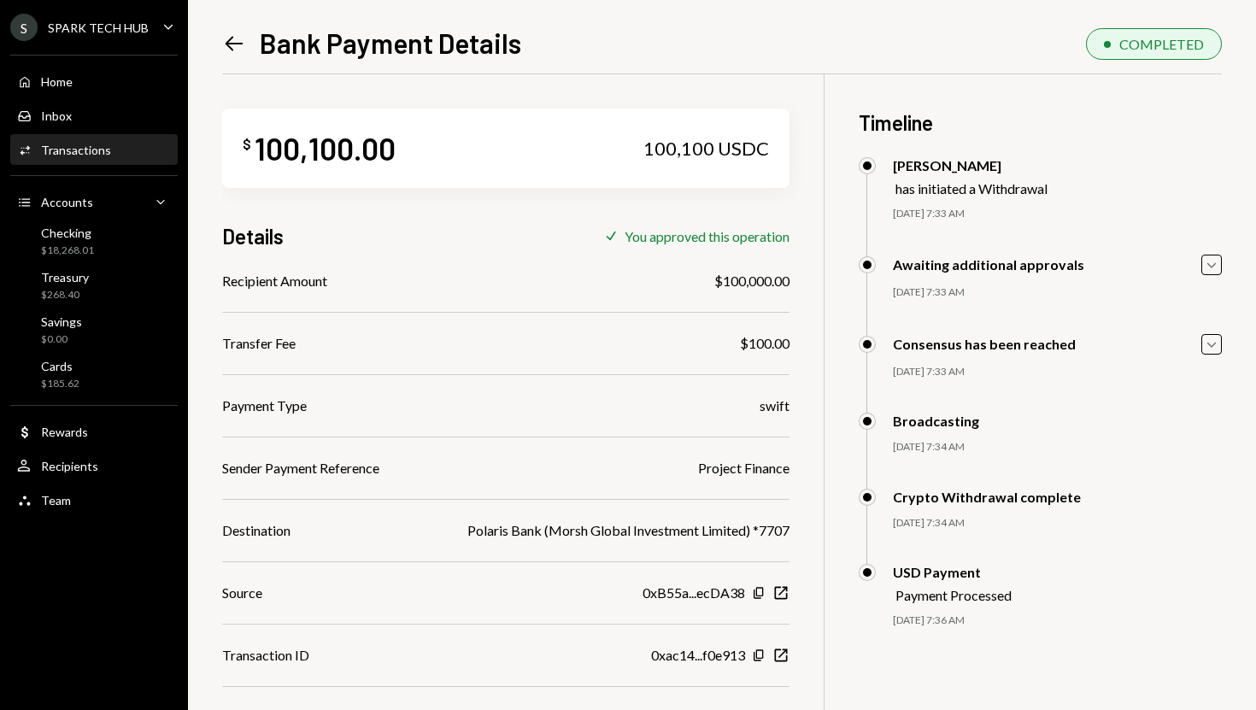
scroll to position [74, 0]
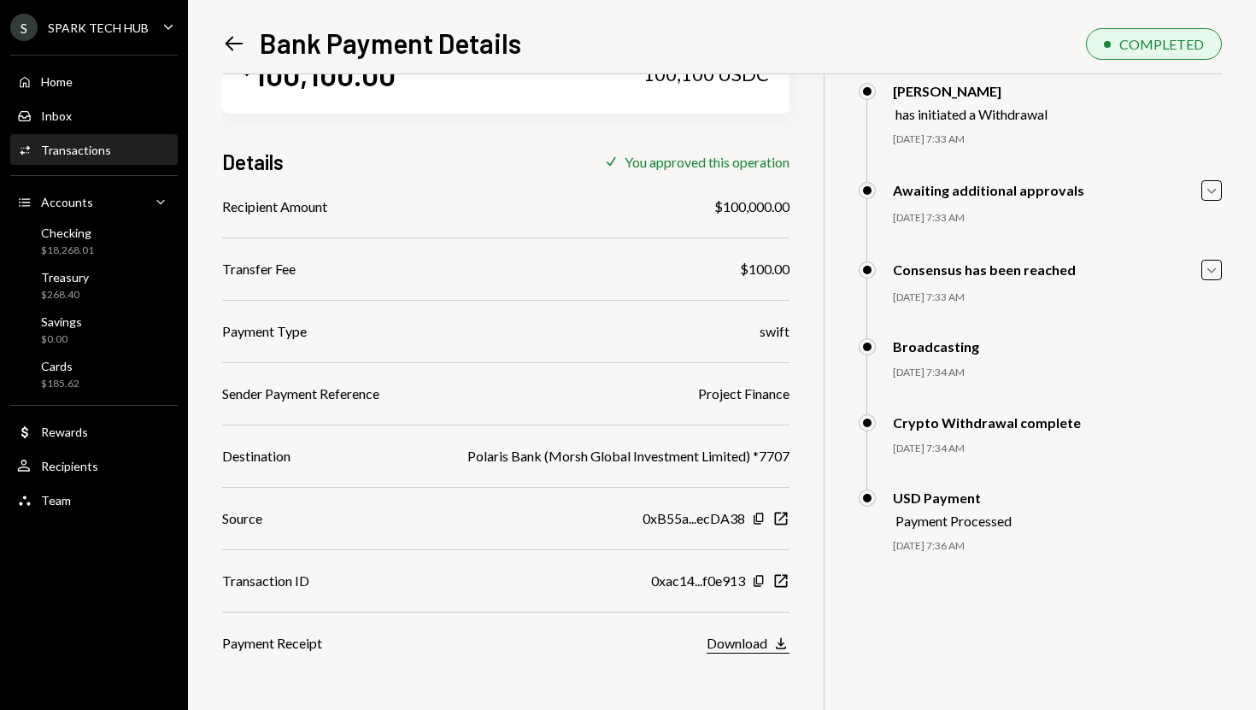
click at [756, 637] on div "Download" at bounding box center [737, 643] width 61 height 16
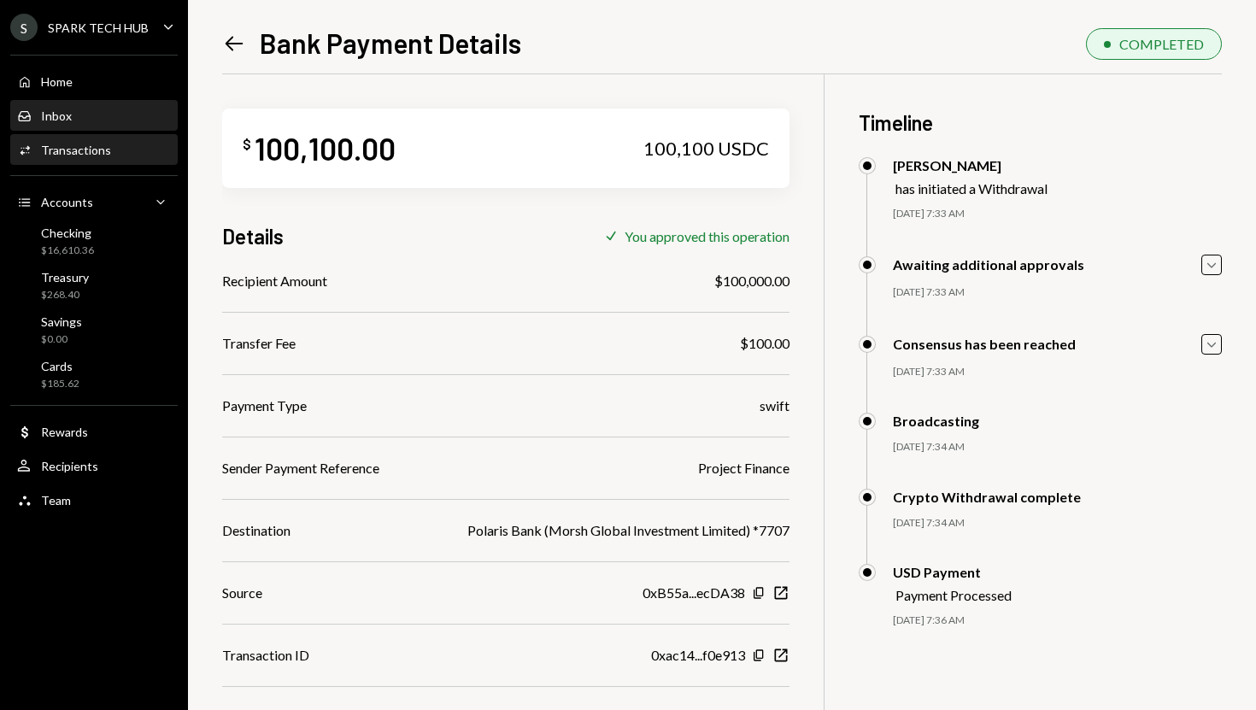
click at [102, 110] on div "Inbox Inbox" at bounding box center [94, 116] width 154 height 15
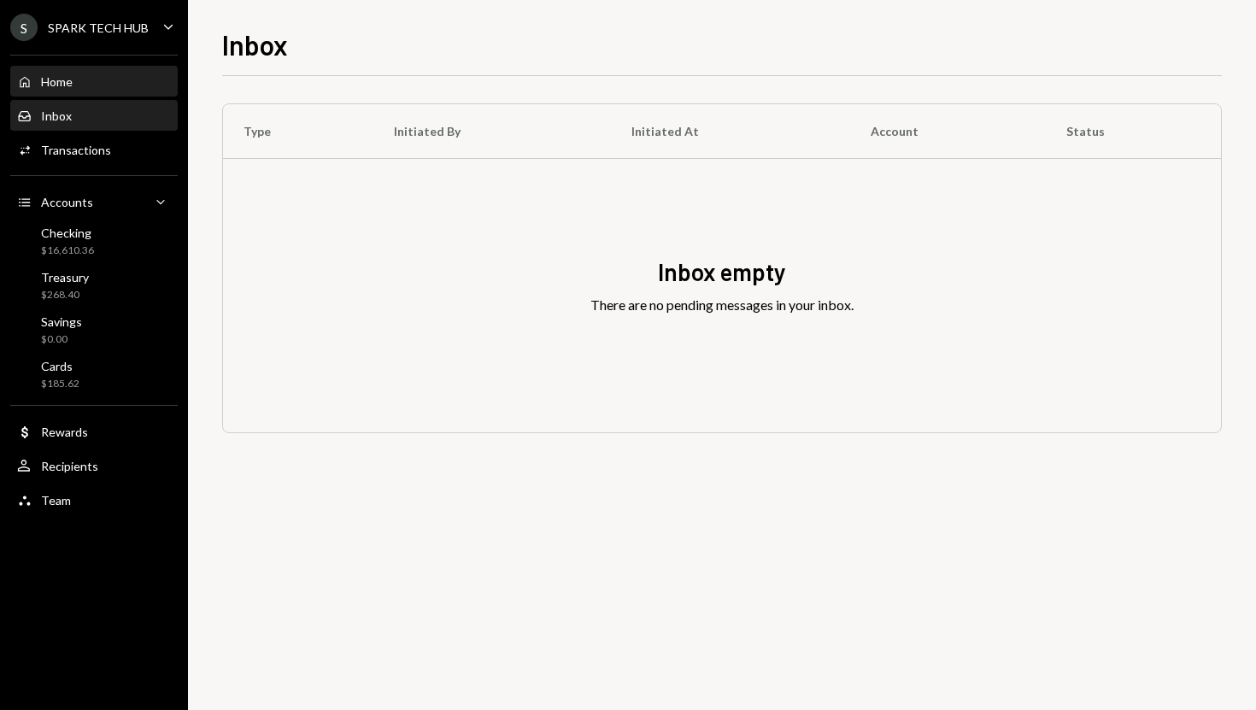
click at [97, 78] on div "Home Home" at bounding box center [94, 81] width 154 height 15
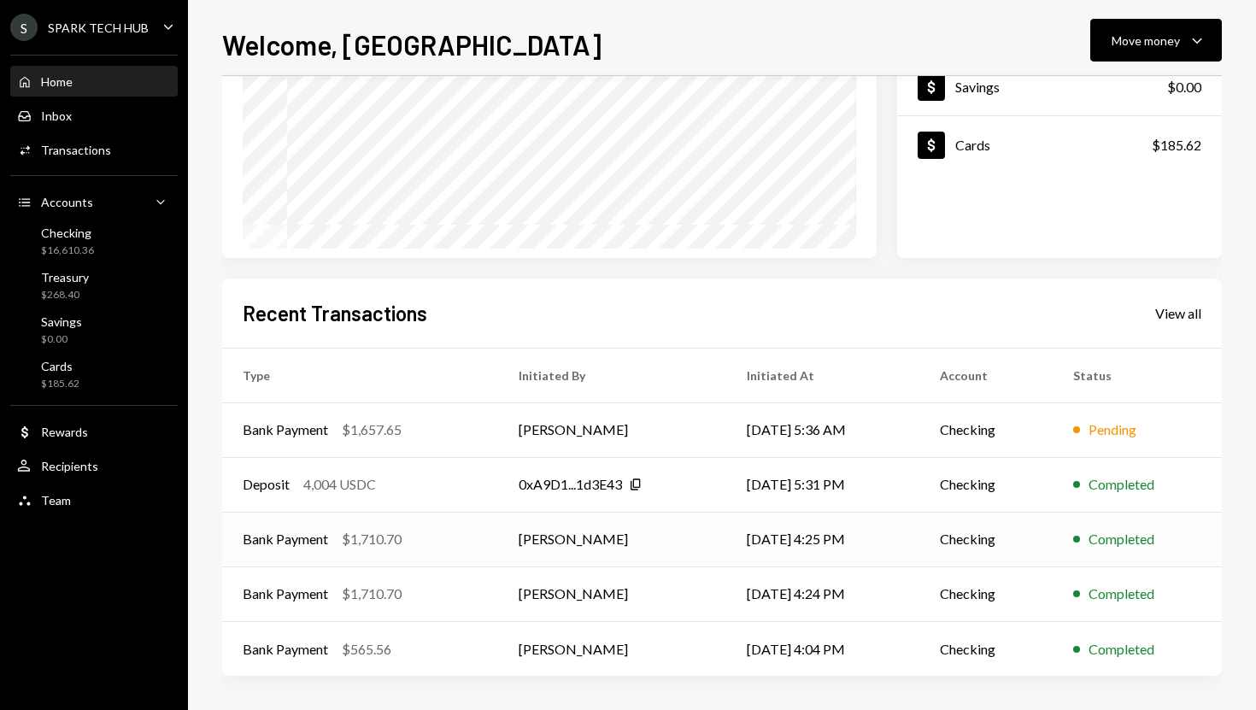
scroll to position [238, 0]
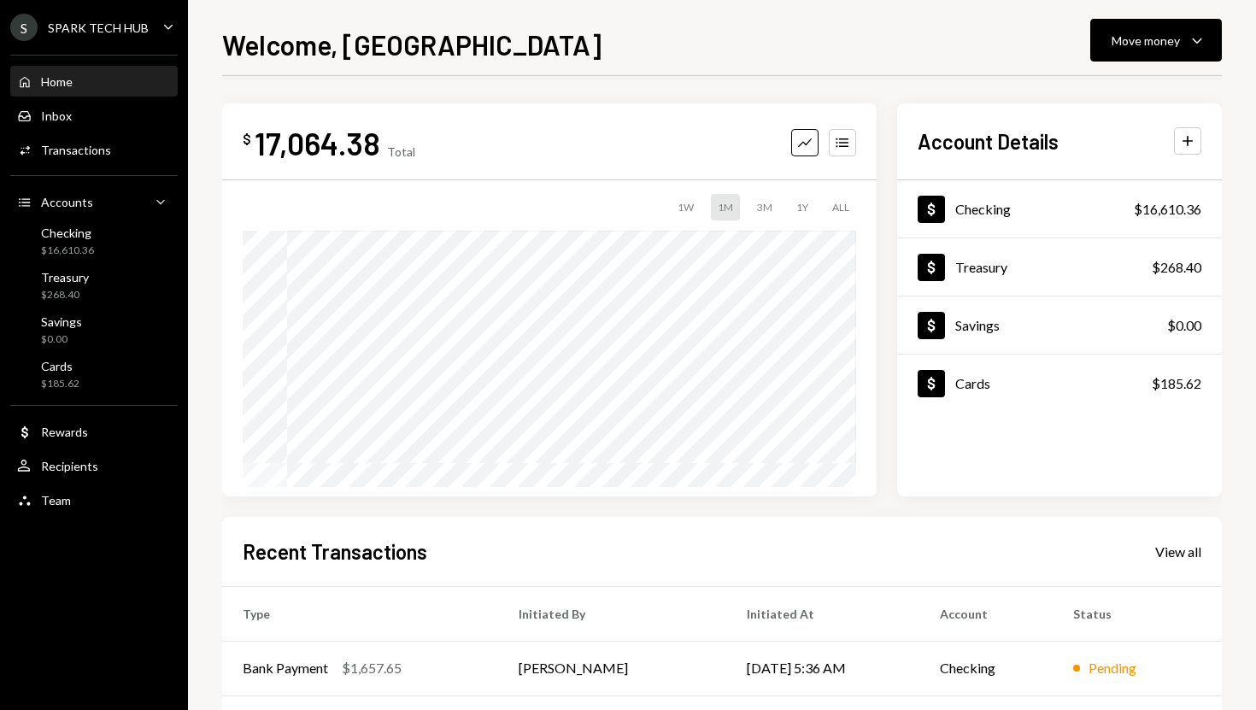
scroll to position [238, 0]
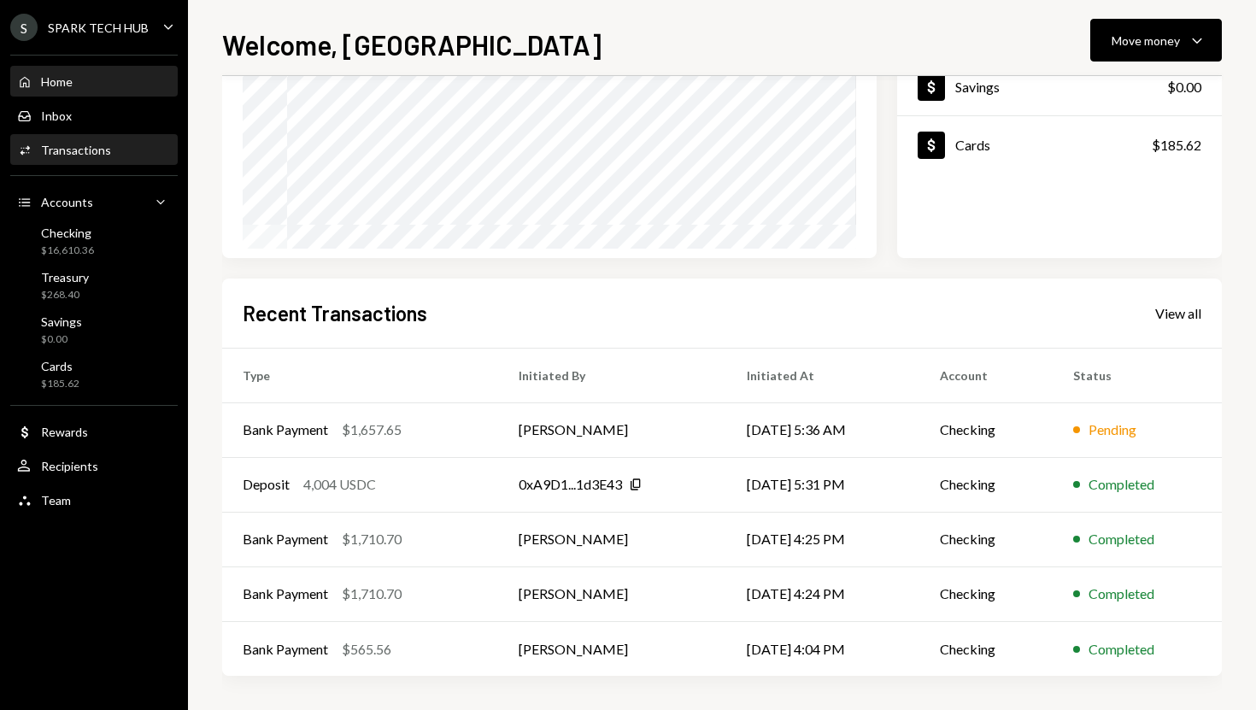
click at [154, 152] on div "Activities Transactions" at bounding box center [94, 150] width 154 height 15
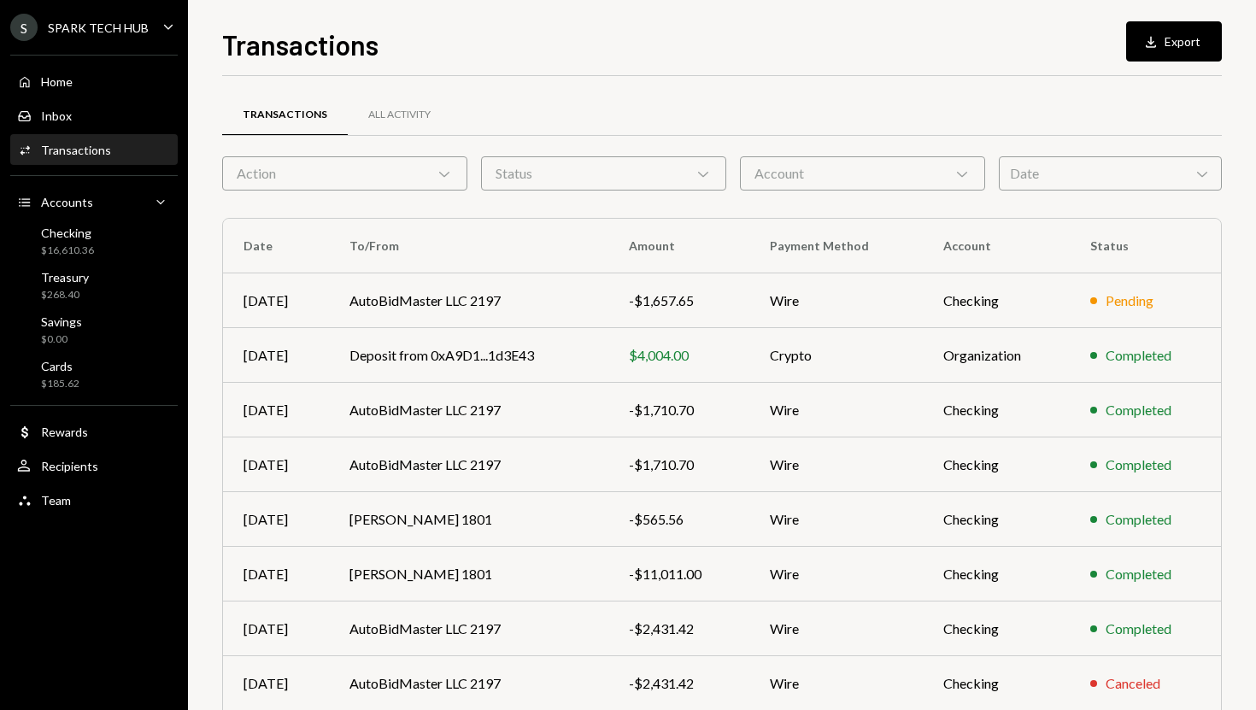
click at [441, 172] on icon "Chevron Down" at bounding box center [444, 173] width 17 height 17
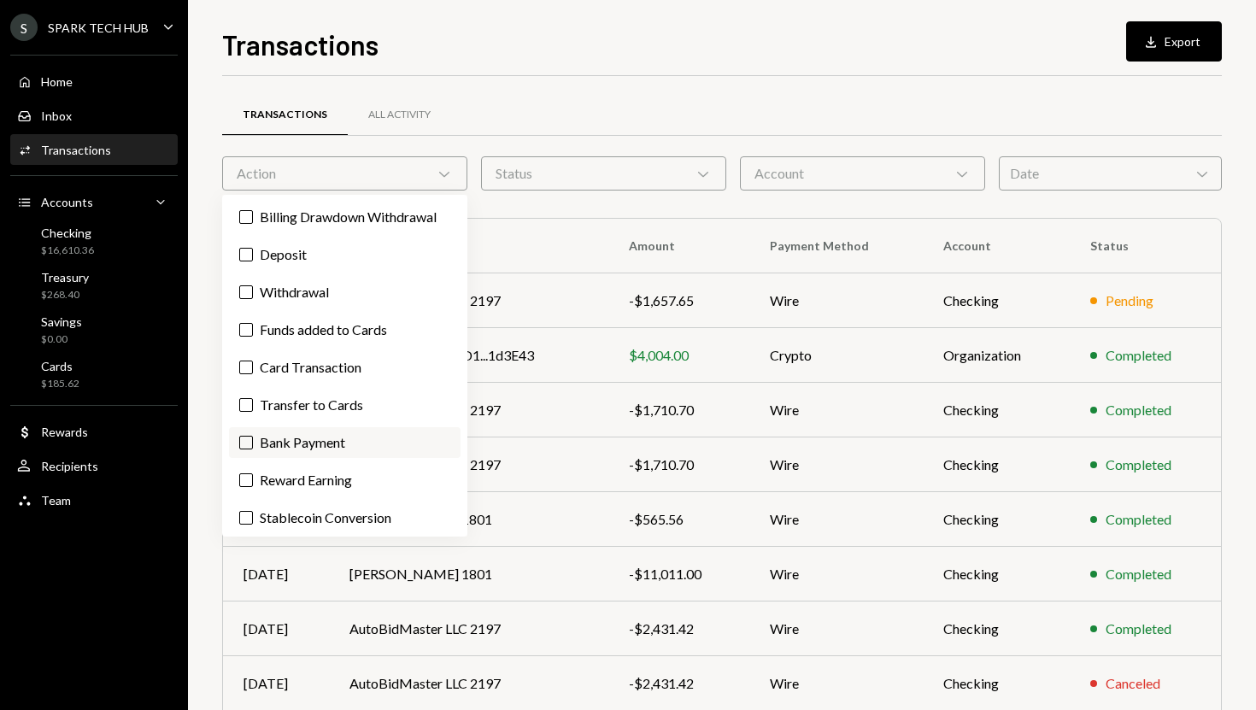
click at [316, 429] on label "Bank Payment" at bounding box center [345, 442] width 232 height 31
click at [253, 436] on button "Bank Payment" at bounding box center [246, 443] width 14 height 14
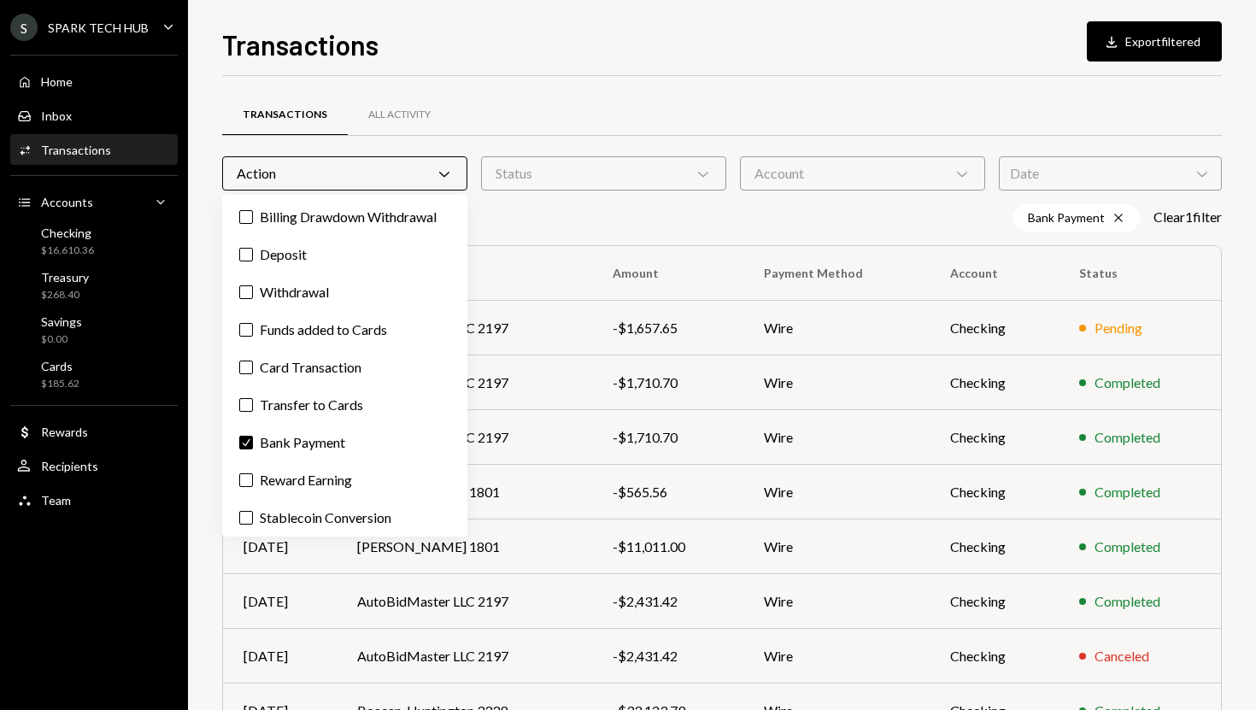
click at [568, 231] on div "Bank Payment Cross Clear 1 filter" at bounding box center [722, 217] width 1000 height 27
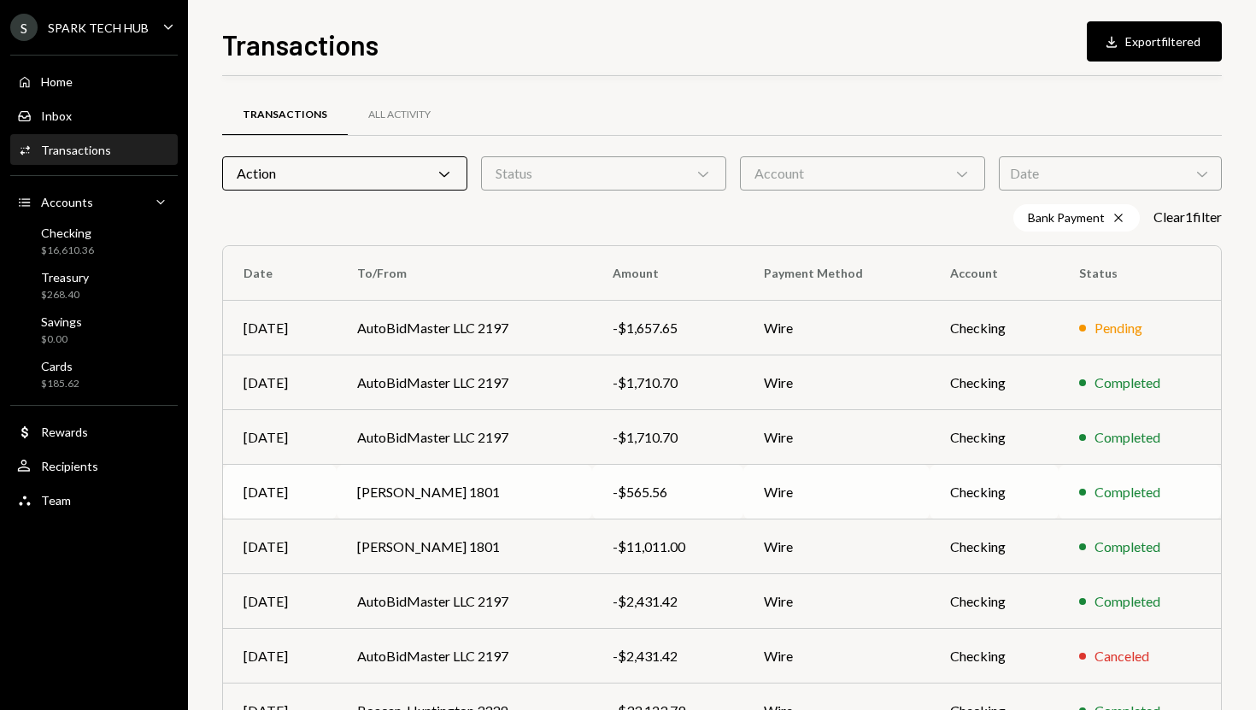
scroll to position [209, 0]
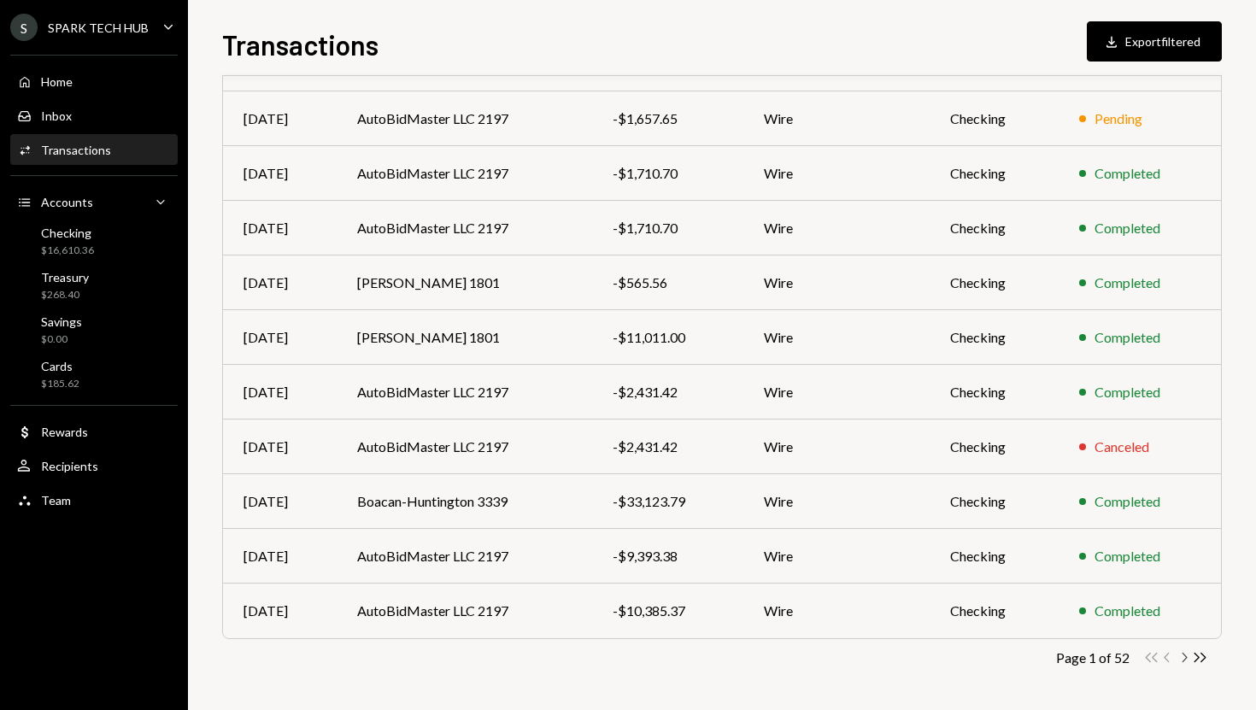
click at [1183, 661] on icon "Chevron Right" at bounding box center [1184, 657] width 16 height 16
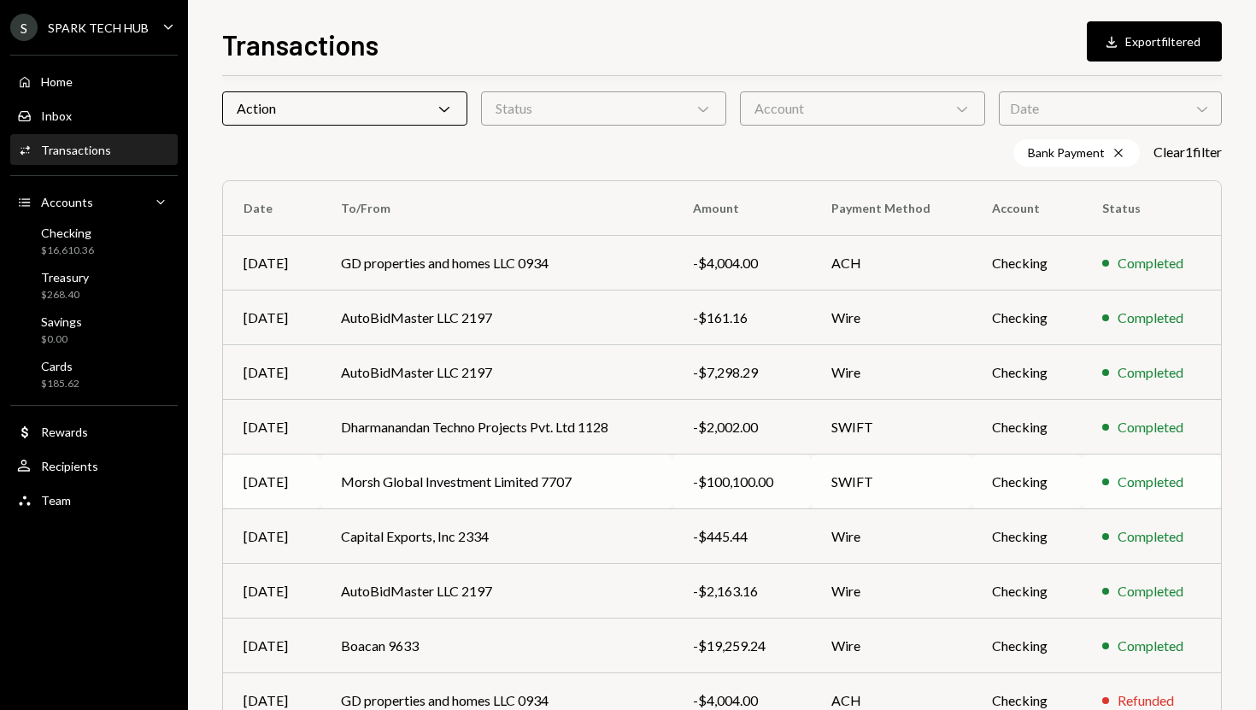
scroll to position [70, 0]
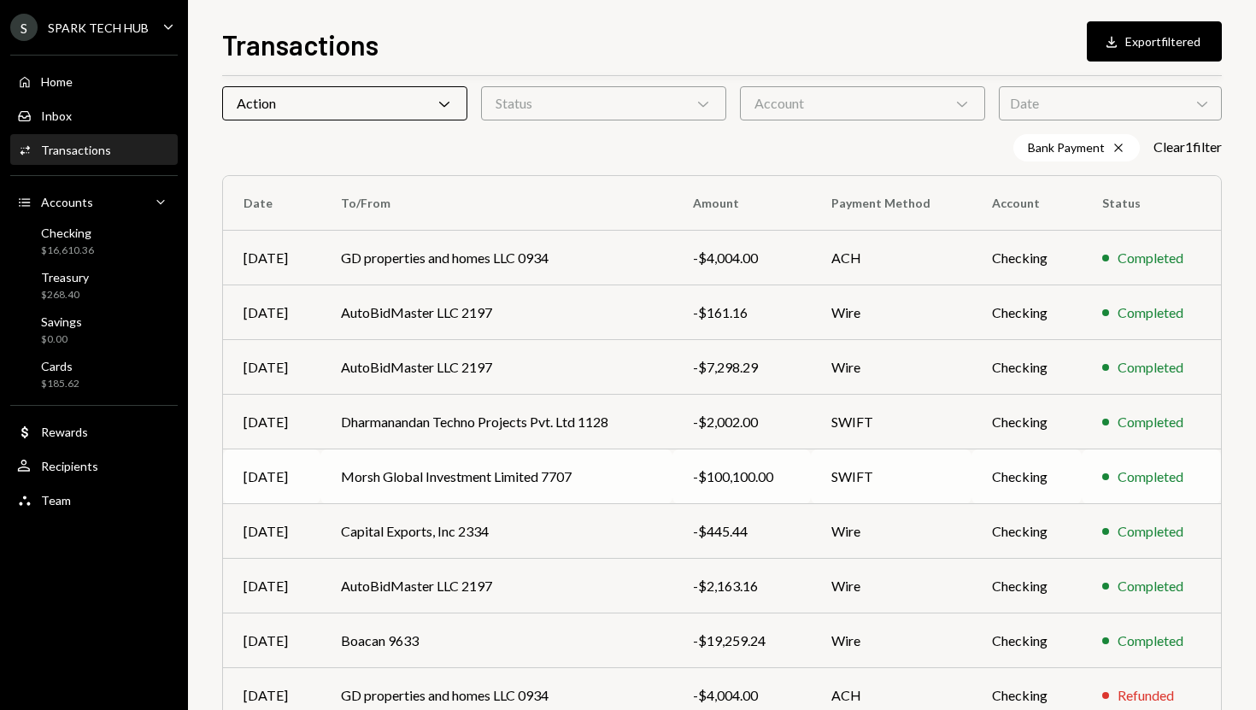
click at [847, 483] on td "SWIFT" at bounding box center [891, 476] width 160 height 55
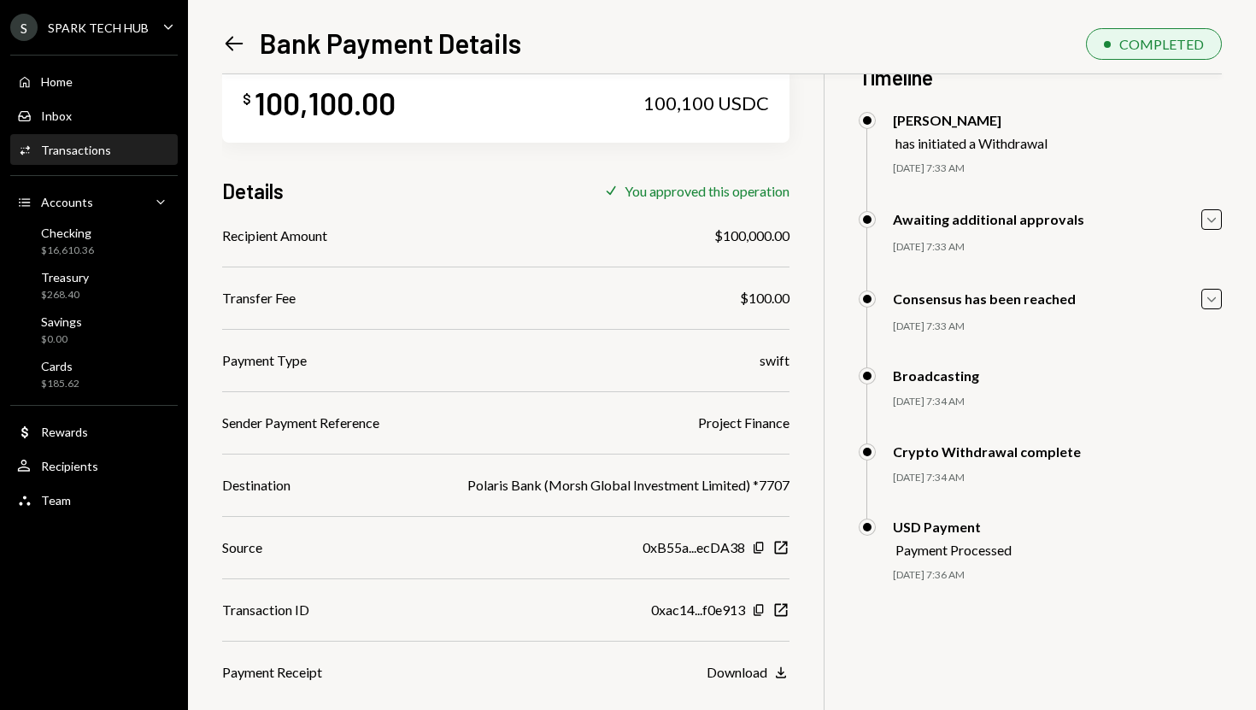
scroll to position [74, 0]
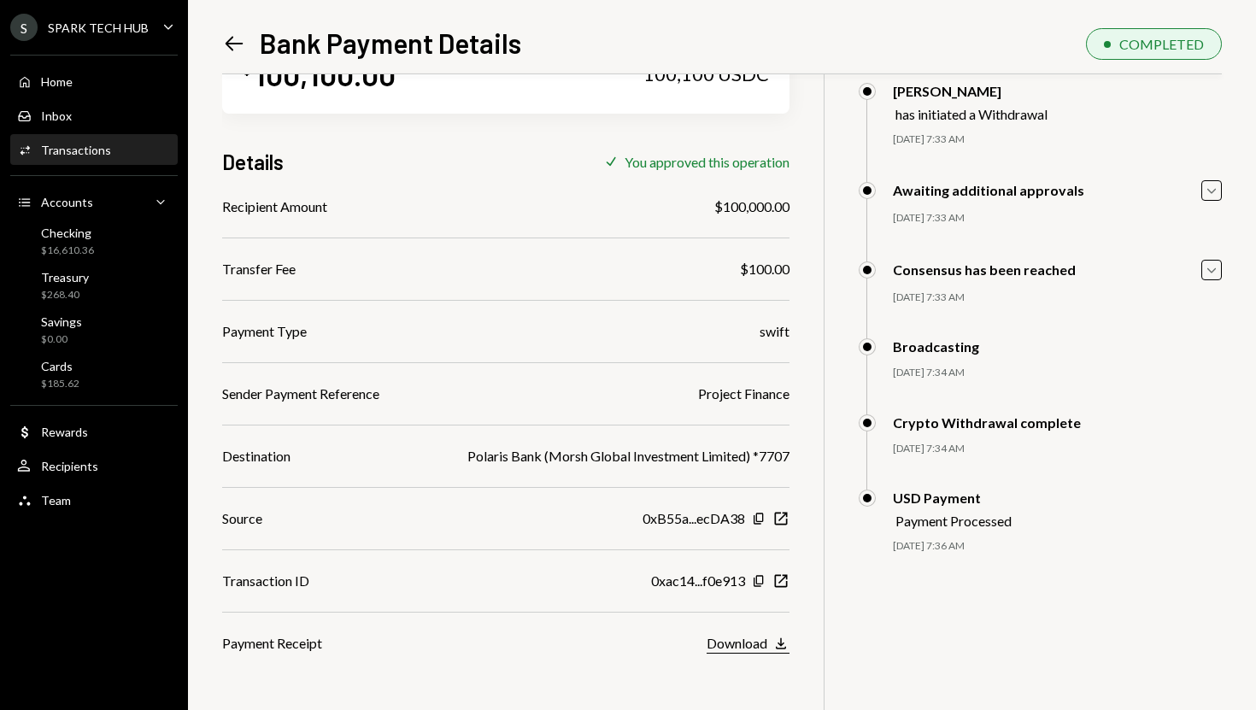
click at [755, 640] on div "Download" at bounding box center [737, 643] width 61 height 16
click at [130, 110] on div "Inbox Inbox" at bounding box center [94, 116] width 154 height 15
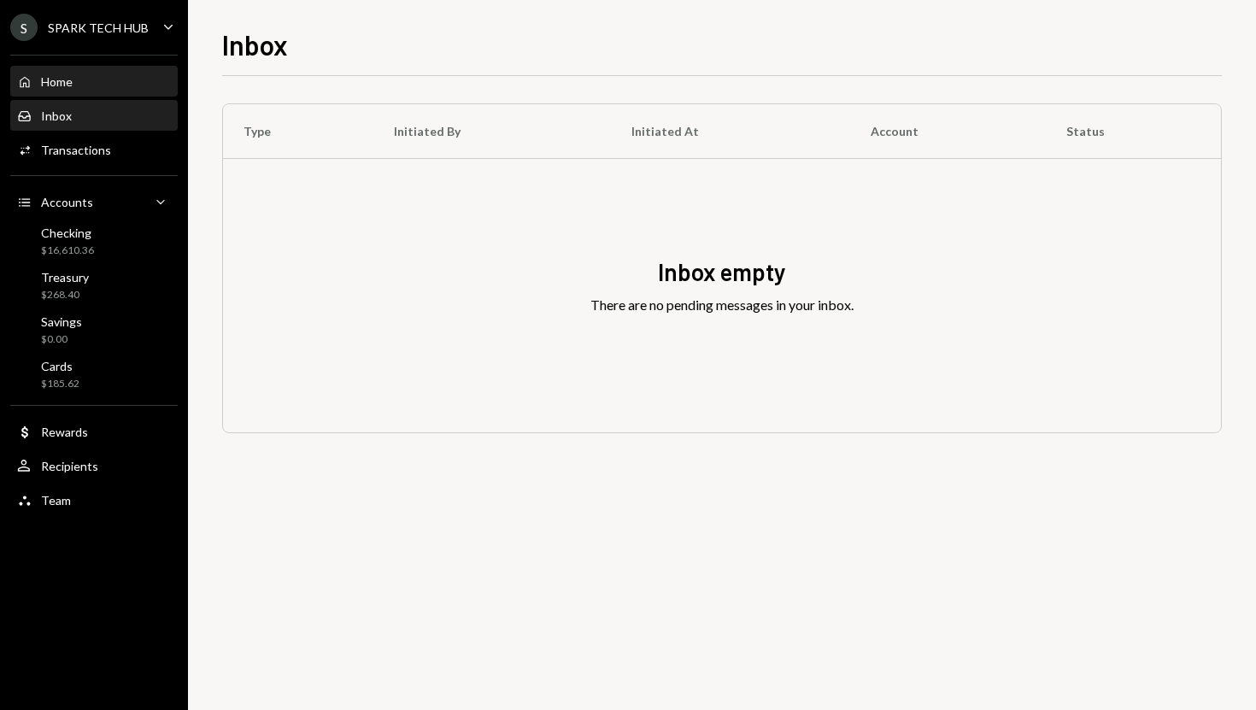
click at [126, 68] on div "Home Home" at bounding box center [94, 81] width 154 height 29
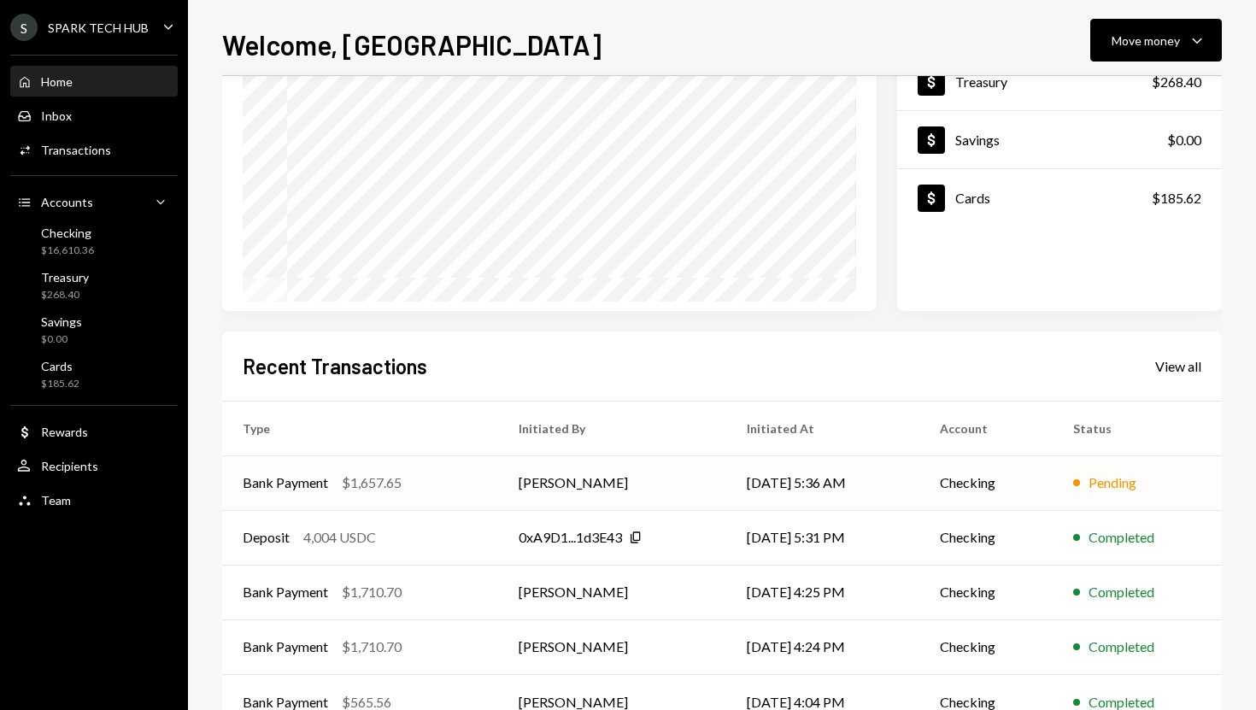
scroll to position [238, 0]
